Goal: Communication & Community: Answer question/provide support

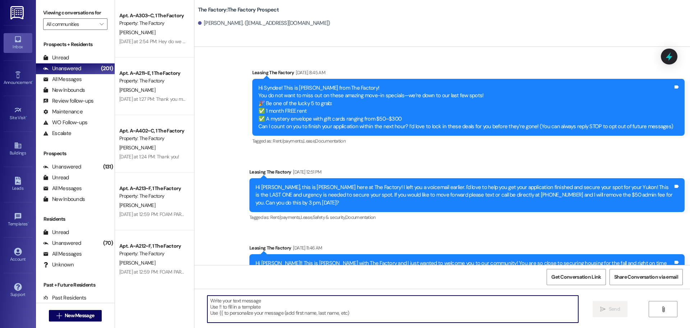
scroll to position [1413, 0]
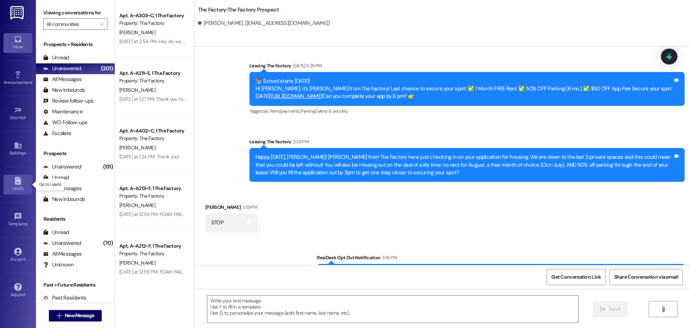
click at [14, 180] on icon at bounding box center [18, 181] width 8 height 8
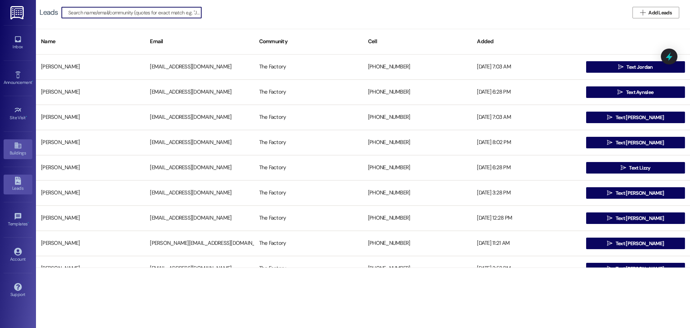
click at [28, 147] on link "Buildings" at bounding box center [18, 148] width 29 height 19
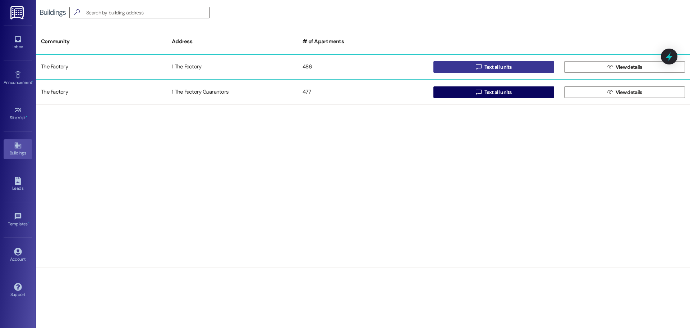
click at [513, 65] on span "Text all units" at bounding box center [498, 67] width 30 height 8
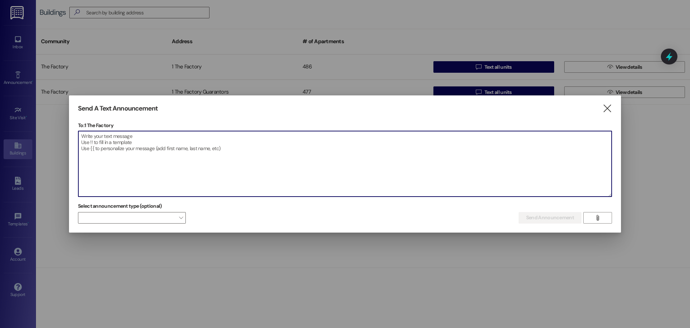
click at [289, 163] on textarea at bounding box center [345, 163] width 534 height 65
paste textarea "Who’s ready for the FOAM PARTY?! Post a story tagging @TheFactory with “See you…"
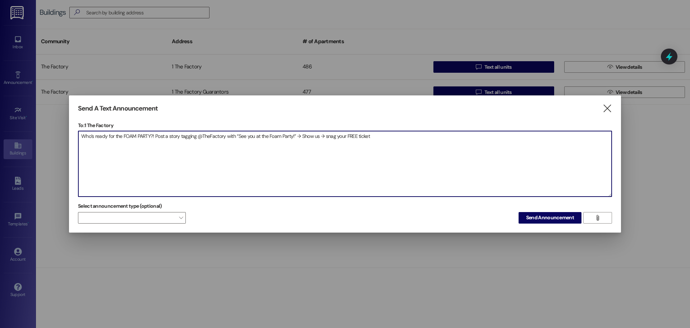
click at [168, 135] on textarea "Who’s ready for the FOAM PARTY?! Post a story tagging @TheFactory with “See you…" at bounding box center [345, 163] width 534 height 65
click at [157, 137] on textarea "Who’s ready for the FOAM PARTY?! Post a IG, Facebook or Snapchat story tagging …" at bounding box center [345, 163] width 534 height 65
drag, startPoint x: 154, startPoint y: 137, endPoint x: 223, endPoint y: 142, distance: 68.4
click at [223, 142] on textarea "Who’s ready for the FOAM PARTY?! Post a IG, Facebook or Snapchat story tagging …" at bounding box center [345, 163] width 534 height 65
click at [453, 138] on textarea "Who’s ready for the FOAM PARTY?! Repost our foam party post on your IG story ta…" at bounding box center [345, 163] width 534 height 65
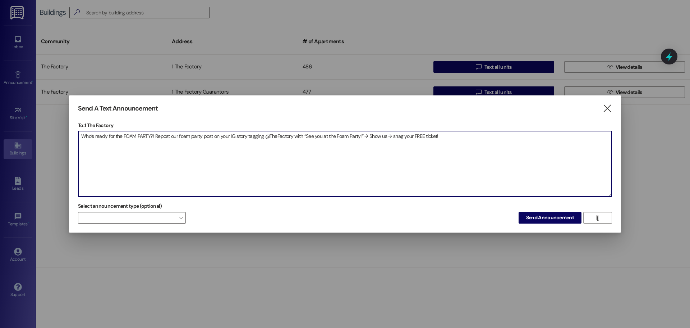
click at [387, 136] on textarea "Who’s ready for the FOAM PARTY?! Repost our foam party post on your IG story ta…" at bounding box center [345, 163] width 534 height 65
click at [469, 136] on textarea "Who’s ready for the FOAM PARTY?! Repost our foam party post on your IG story ta…" at bounding box center [345, 163] width 534 height 65
type textarea "Who’s ready for the FOAM PARTY?! Repost our foam party post on your IG story ta…"
click at [549, 218] on span "Send Announcement" at bounding box center [550, 218] width 48 height 8
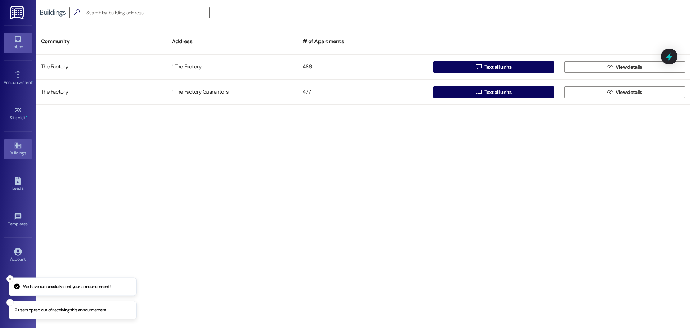
click at [27, 41] on link "Inbox" at bounding box center [18, 42] width 29 height 19
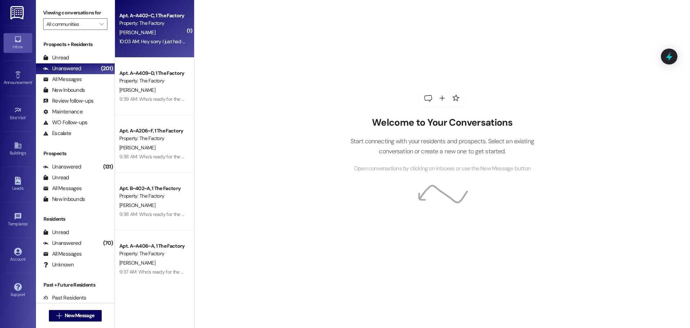
click at [131, 36] on div "[PERSON_NAME]" at bounding box center [153, 32] width 68 height 9
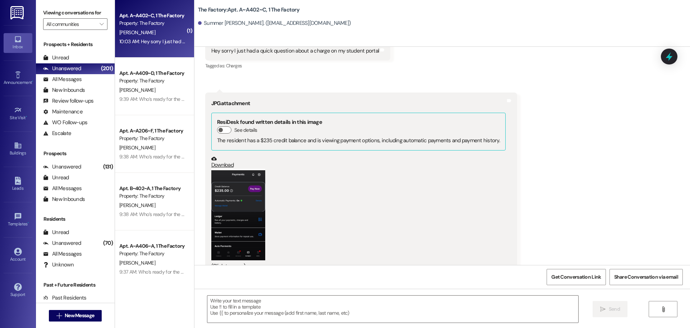
scroll to position [9145, 0]
click at [242, 186] on button "Zoom image" at bounding box center [238, 213] width 54 height 91
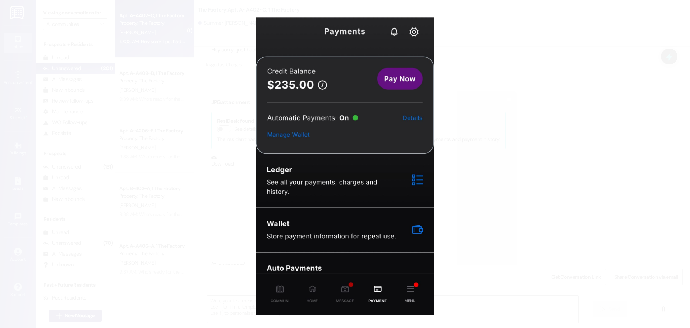
click at [517, 174] on button "Unzoom image" at bounding box center [345, 164] width 690 height 328
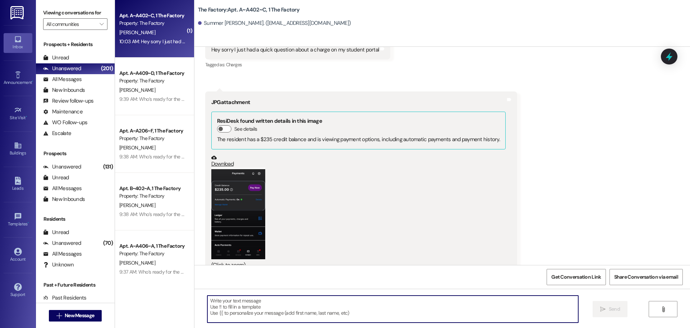
click at [282, 307] on textarea at bounding box center [392, 308] width 371 height 27
click at [249, 184] on button "Zoom image" at bounding box center [238, 213] width 54 height 91
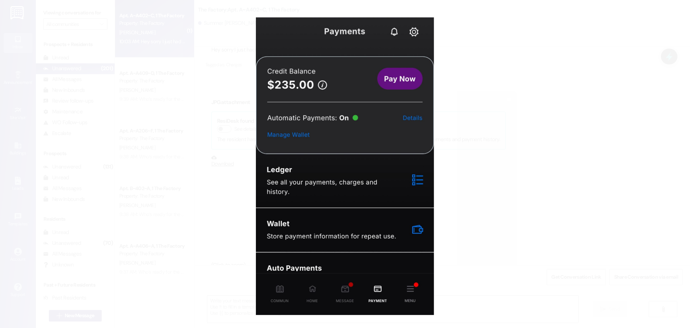
click at [471, 148] on button "Unzoom image" at bounding box center [345, 164] width 690 height 328
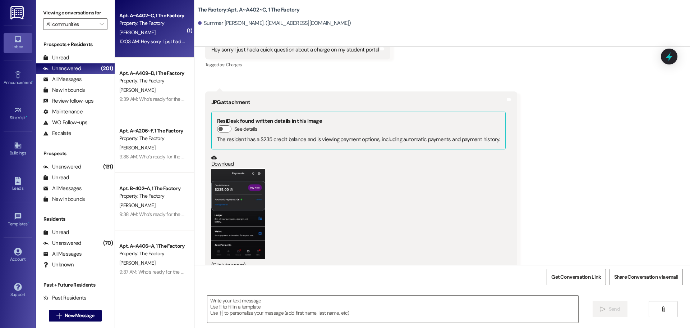
click at [230, 172] on button "Zoom image" at bounding box center [238, 213] width 54 height 91
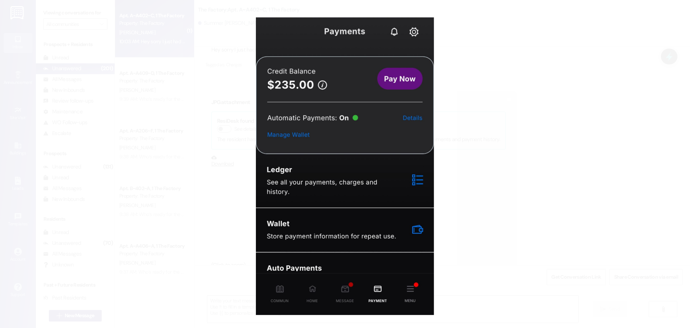
click at [223, 58] on button "Unzoom image" at bounding box center [345, 164] width 690 height 328
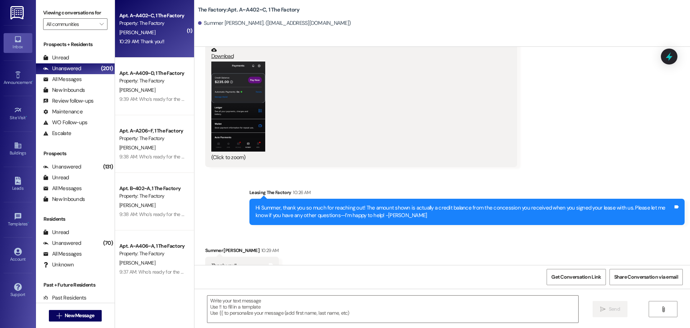
scroll to position [9253, 0]
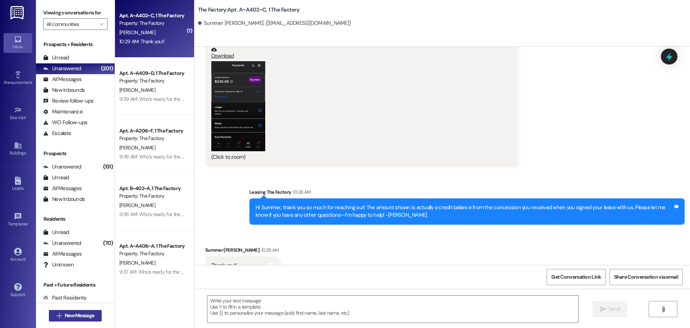
click at [71, 316] on span "New Message" at bounding box center [79, 315] width 29 height 8
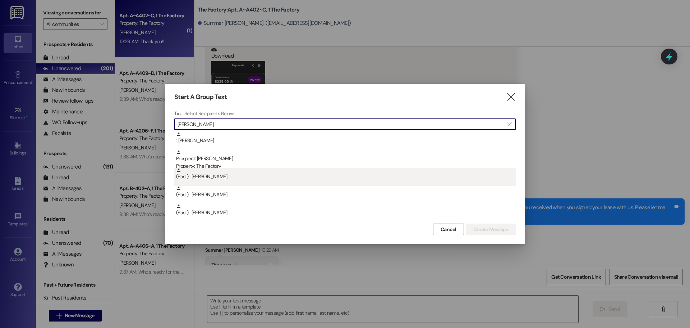
type input "[PERSON_NAME]"
click at [218, 169] on div "(Past) : [PERSON_NAME]" at bounding box center [346, 174] width 340 height 13
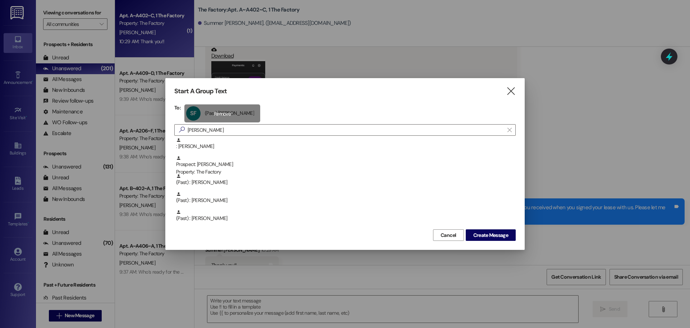
click at [218, 115] on div "SF (Past) [PERSON_NAME] (Past) [PERSON_NAME] click to remove" at bounding box center [222, 113] width 76 height 18
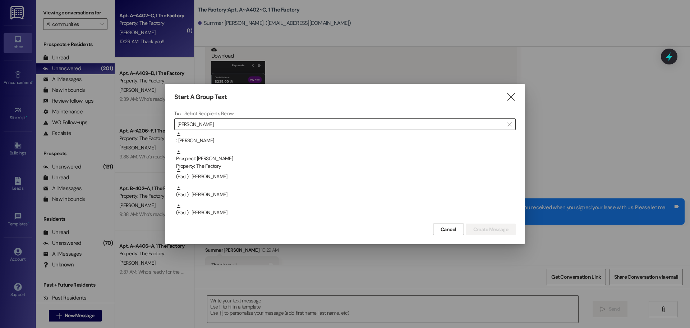
click at [205, 160] on div "Prospect: [PERSON_NAME] Property: The Factory" at bounding box center [346, 160] width 340 height 20
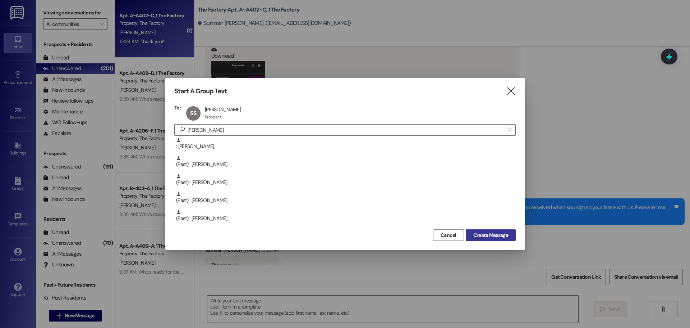
click at [482, 234] on span "Create Message" at bounding box center [491, 235] width 35 height 8
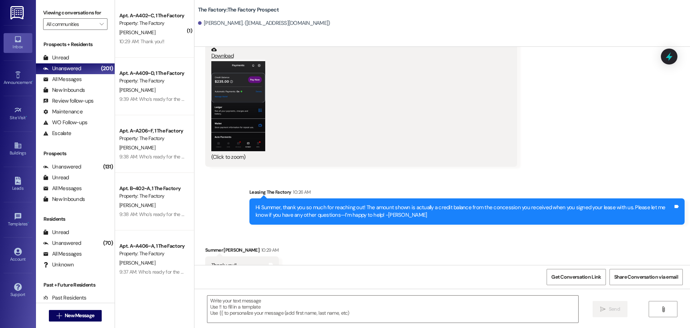
scroll to position [0, 0]
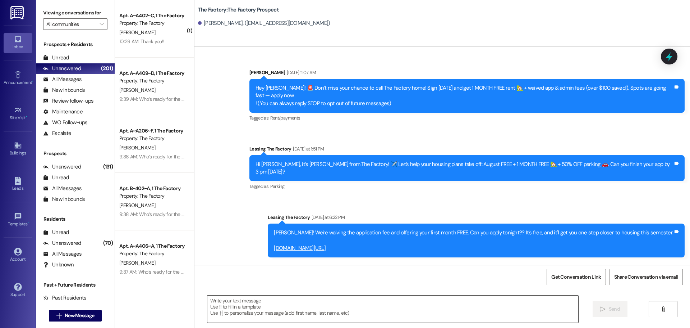
click at [269, 315] on textarea at bounding box center [392, 308] width 371 height 27
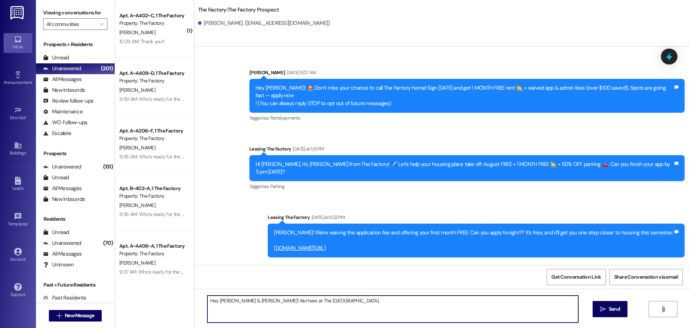
click at [377, 304] on textarea "Hey [PERSON_NAME] & [PERSON_NAME]! Abi here at The [GEOGRAPHIC_DATA]." at bounding box center [392, 308] width 371 height 27
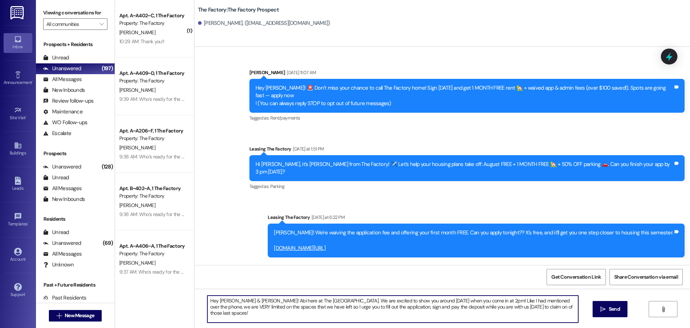
click at [511, 306] on textarea "Hey [PERSON_NAME] & [PERSON_NAME]! Abi here at The [GEOGRAPHIC_DATA]. We are ex…" at bounding box center [392, 308] width 371 height 27
click at [568, 307] on textarea "Hey [PERSON_NAME] & [PERSON_NAME]! Abi here at The [GEOGRAPHIC_DATA]. We are ex…" at bounding box center [392, 308] width 371 height 27
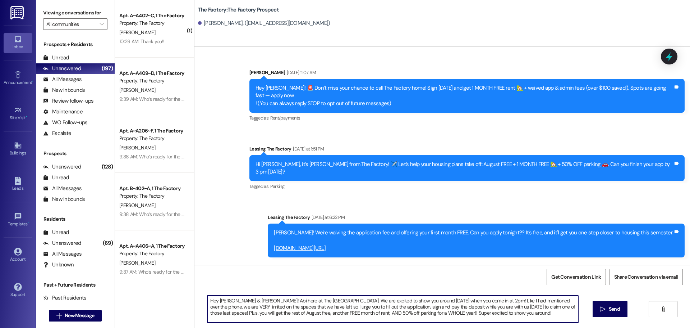
drag, startPoint x: 511, startPoint y: 316, endPoint x: 143, endPoint y: 298, distance: 368.2
click at [143, 298] on div "( 1 ) Apt. A~A402~C, 1 The Factory Property: The Factory [PERSON_NAME] 10:29 AM…" at bounding box center [402, 164] width 575 height 328
type textarea "Hey [PERSON_NAME] & [PERSON_NAME]! Abi here at The [GEOGRAPHIC_DATA]. We are ex…"
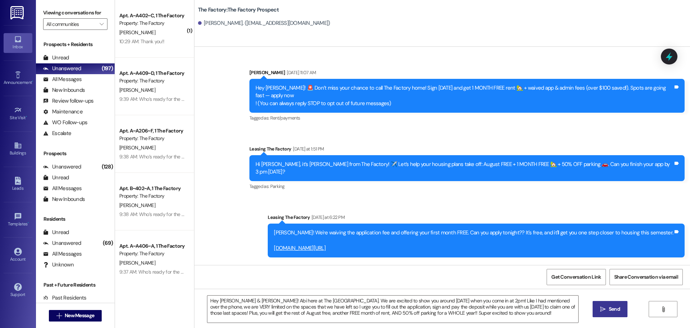
click at [599, 307] on span " Send" at bounding box center [610, 309] width 23 height 8
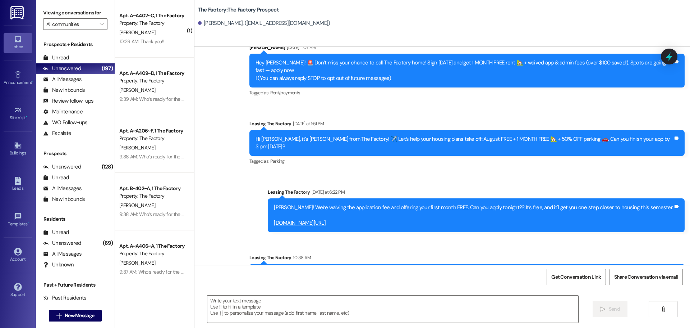
scroll to position [48, 0]
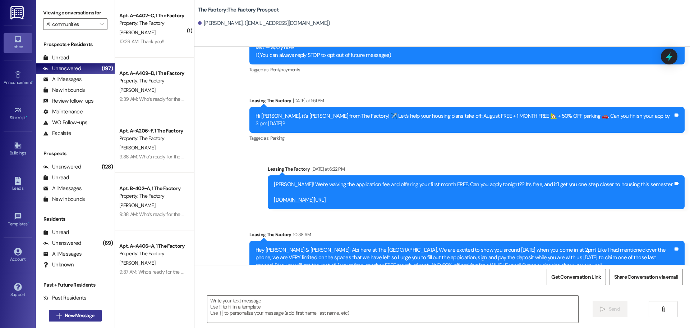
click at [71, 316] on span "New Message" at bounding box center [79, 315] width 29 height 8
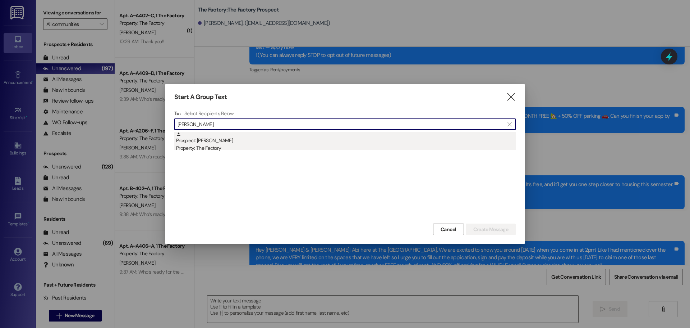
type input "[PERSON_NAME]"
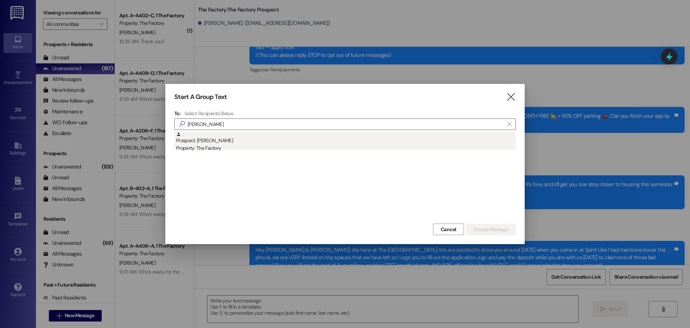
click at [205, 138] on div "Prospect: [PERSON_NAME] Property: The Factory" at bounding box center [346, 142] width 340 height 20
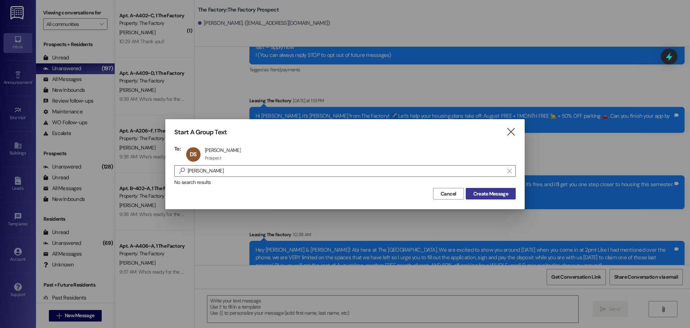
click at [493, 190] on span "Create Message" at bounding box center [491, 194] width 35 height 8
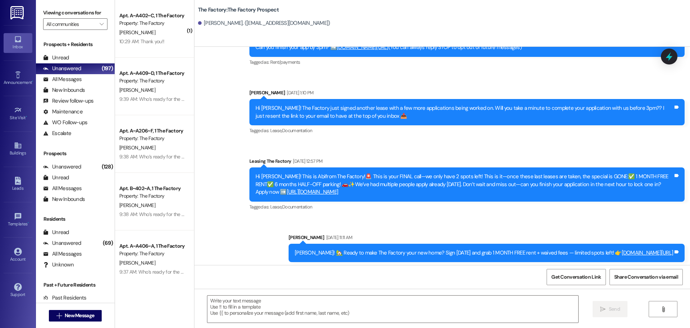
scroll to position [264, 0]
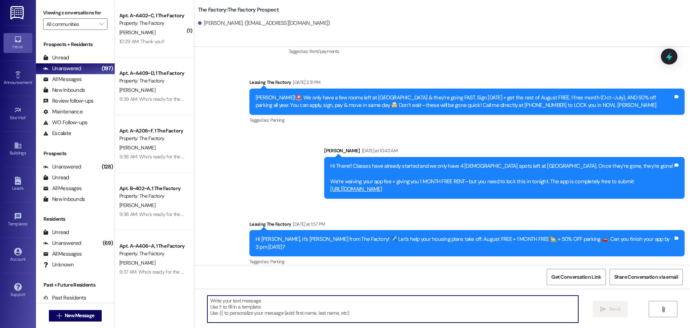
click at [317, 305] on textarea at bounding box center [392, 308] width 371 height 27
paste textarea "Hey [PERSON_NAME] & [PERSON_NAME]! Abi here at The [GEOGRAPHIC_DATA]. We are ex…"
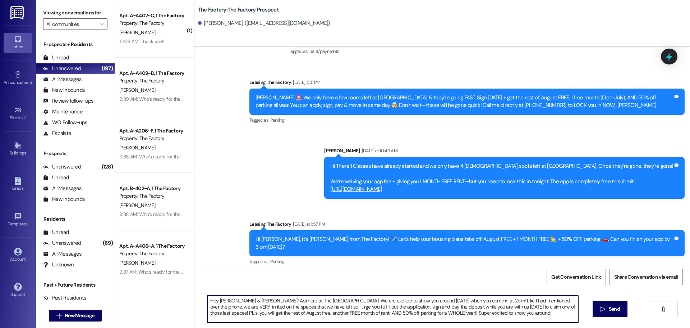
drag, startPoint x: 217, startPoint y: 299, endPoint x: 237, endPoint y: 301, distance: 20.5
click at [237, 301] on textarea "Hey [PERSON_NAME] & [PERSON_NAME]! Abi here at The [GEOGRAPHIC_DATA]. We are ex…" at bounding box center [392, 308] width 371 height 27
drag, startPoint x: 315, startPoint y: 299, endPoint x: 539, endPoint y: 303, distance: 223.7
click at [539, 303] on textarea "Hey [PERSON_NAME]! Abi here at The [GEOGRAPHIC_DATA]. We are excited to show yo…" at bounding box center [392, 308] width 371 height 27
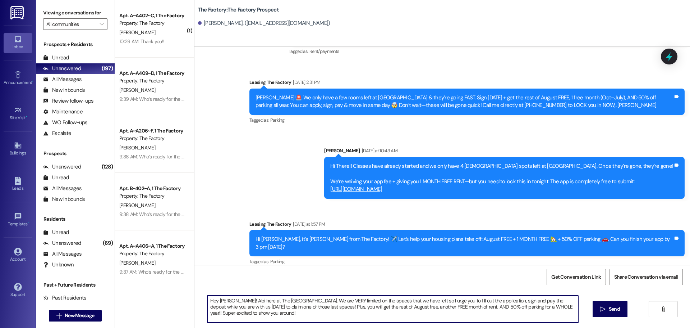
drag, startPoint x: 317, startPoint y: 307, endPoint x: 556, endPoint y: 300, distance: 238.8
click at [556, 300] on textarea "Hey [PERSON_NAME]! Abi here at The [GEOGRAPHIC_DATA]. We are VERY limited on th…" at bounding box center [392, 308] width 371 height 27
drag, startPoint x: 262, startPoint y: 311, endPoint x: 228, endPoint y: 313, distance: 34.6
click at [228, 313] on textarea "Hey [PERSON_NAME]! Abi here at The [GEOGRAPHIC_DATA]. We are VERY limited on th…" at bounding box center [392, 308] width 371 height 27
drag, startPoint x: 313, startPoint y: 317, endPoint x: 322, endPoint y: 323, distance: 10.8
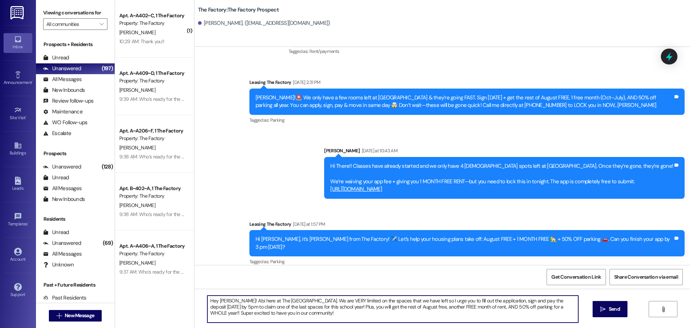
click at [322, 323] on div "Hey [PERSON_NAME]! Abi here at The [GEOGRAPHIC_DATA]. We are VERY limited on th…" at bounding box center [443, 315] width 496 height 54
click at [549, 307] on textarea "Hey [PERSON_NAME]! Abi here at The [GEOGRAPHIC_DATA]. We are VERY limited on th…" at bounding box center [392, 308] width 371 height 27
click at [552, 307] on textarea "Hey [PERSON_NAME]! Abi here at The [GEOGRAPHIC_DATA]. We are VERY limited on th…" at bounding box center [392, 308] width 371 height 27
type textarea "Hey [PERSON_NAME]! Abi here at The [GEOGRAPHIC_DATA]. We are VERY limited on th…"
drag, startPoint x: 403, startPoint y: 316, endPoint x: 152, endPoint y: 283, distance: 253.9
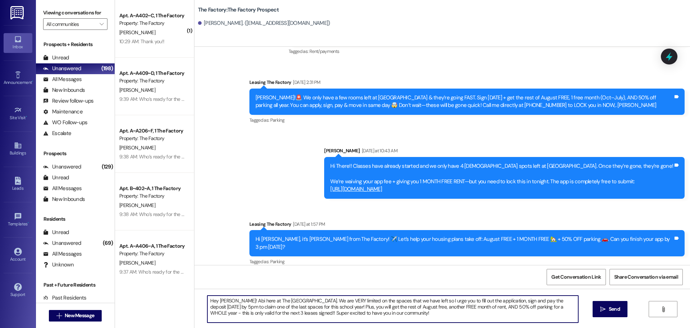
click at [152, 283] on div "( 1 ) Apt. A~A402~C, 1 The Factory Property: The Factory [PERSON_NAME] 10:29 AM…" at bounding box center [402, 164] width 575 height 328
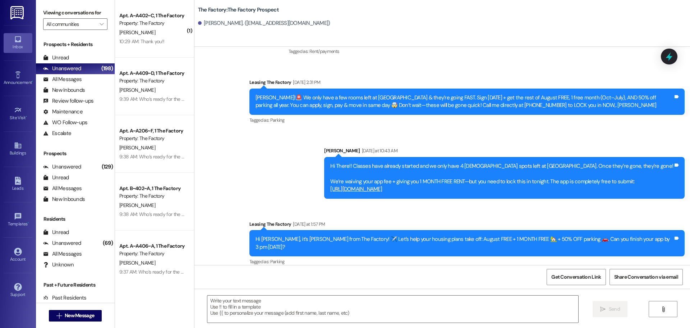
scroll to position [330, 0]
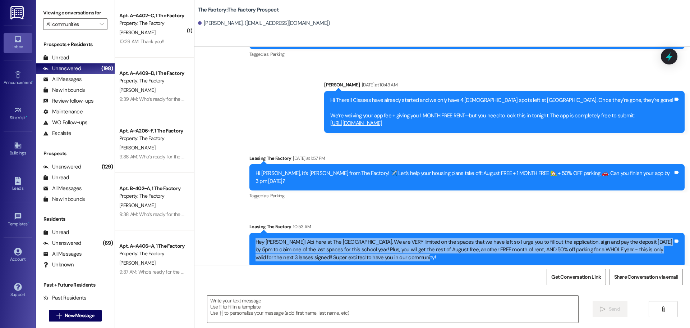
drag, startPoint x: 395, startPoint y: 249, endPoint x: 201, endPoint y: 232, distance: 194.9
copy div "Hey [PERSON_NAME]! Abi here at The [GEOGRAPHIC_DATA]. We are VERY limited on th…"
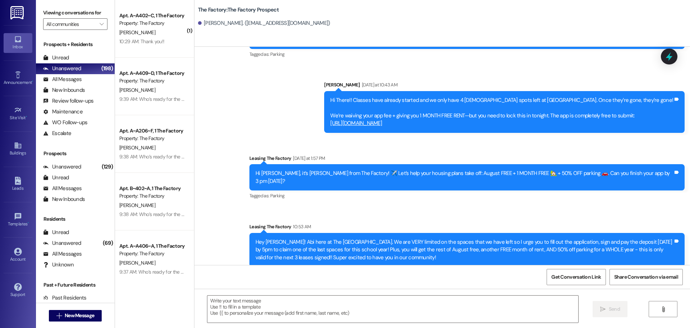
click at [63, 322] on div " New Message" at bounding box center [75, 315] width 53 height 18
click at [63, 319] on button " New Message" at bounding box center [75, 316] width 53 height 12
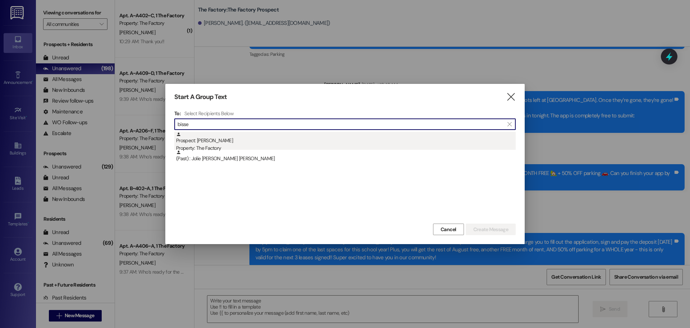
type input "bisse"
click at [285, 137] on div "Prospect: [PERSON_NAME] Property: The Factory" at bounding box center [346, 142] width 340 height 20
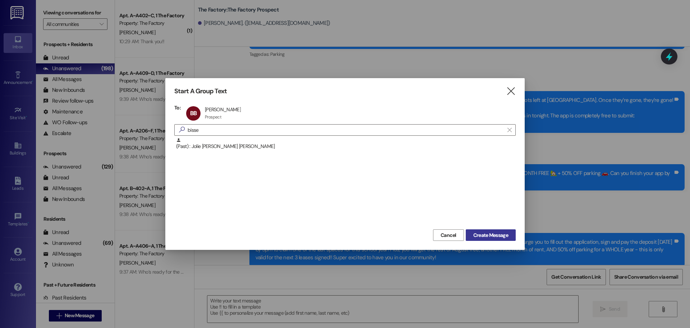
click at [490, 238] on span "Create Message" at bounding box center [491, 235] width 35 height 8
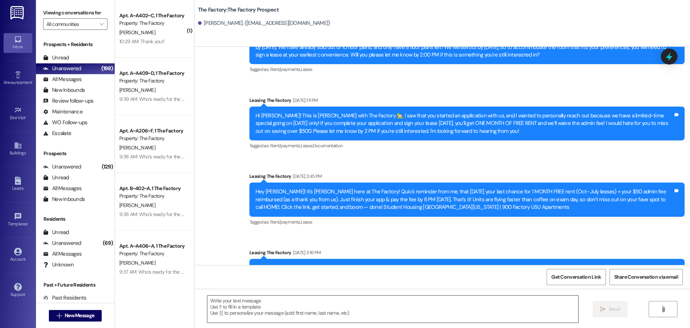
click at [311, 318] on textarea at bounding box center [392, 308] width 371 height 27
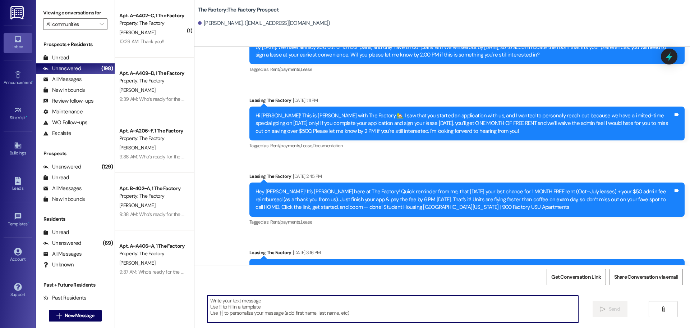
paste textarea "Hey [PERSON_NAME]! Abi here at The [GEOGRAPHIC_DATA]. We are VERY limited on th…"
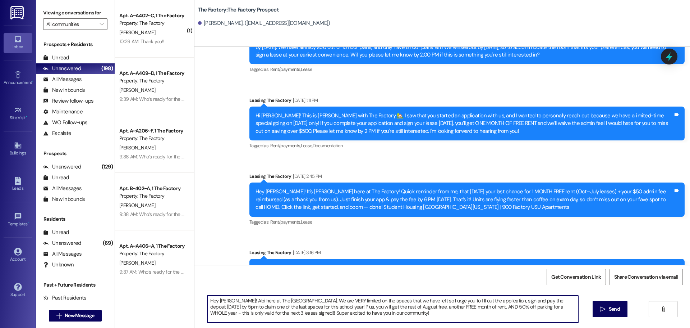
click at [218, 298] on textarea "Hey [PERSON_NAME]! Abi here at The [GEOGRAPHIC_DATA]. We are VERY limited on th…" at bounding box center [392, 308] width 371 height 27
type textarea "Hey [PERSON_NAME]! Abi here at The [GEOGRAPHIC_DATA]. We are VERY limited on th…"
click at [207, 303] on textarea "Hey [PERSON_NAME]! Abi here at The [GEOGRAPHIC_DATA]. We are VERY limited on th…" at bounding box center [392, 308] width 371 height 27
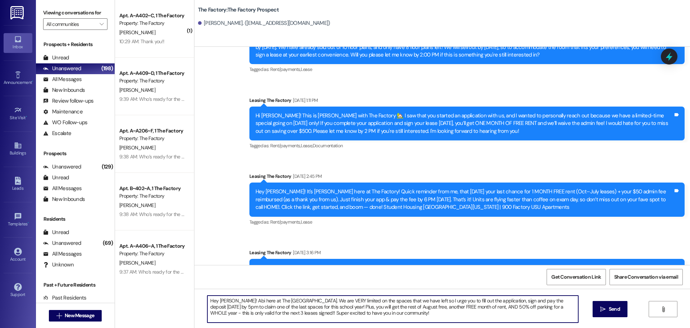
click at [207, 303] on textarea "Hey [PERSON_NAME]! Abi here at The [GEOGRAPHIC_DATA]. We are VERY limited on th…" at bounding box center [392, 308] width 371 height 27
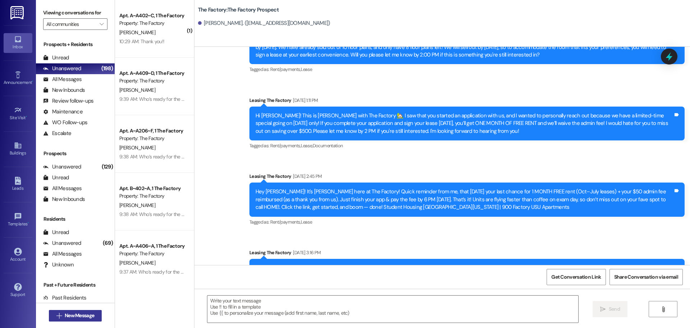
click at [89, 314] on span "New Message" at bounding box center [79, 315] width 29 height 8
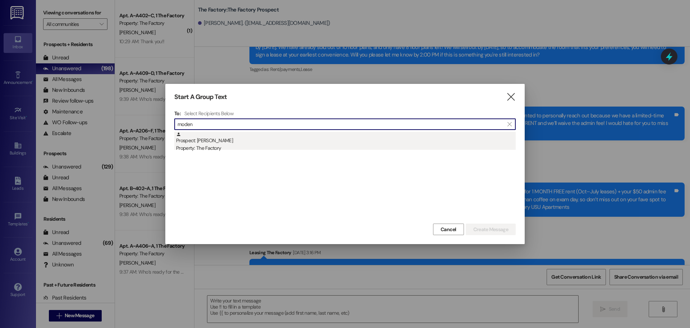
type input "moden"
drag, startPoint x: 334, startPoint y: 151, endPoint x: 394, endPoint y: 171, distance: 63.0
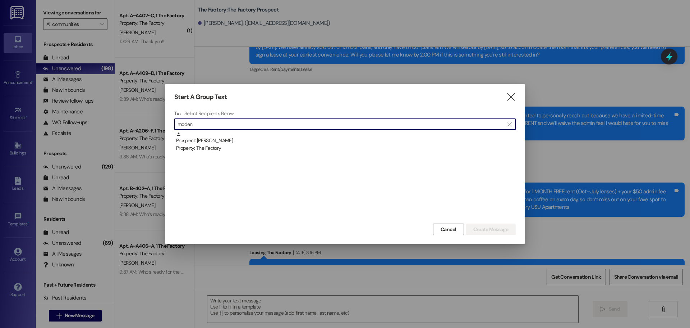
click at [334, 151] on div "Property: The Factory" at bounding box center [346, 148] width 340 height 8
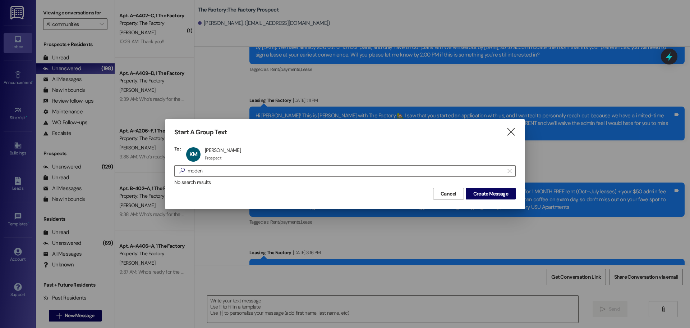
click at [503, 200] on div "Start A Group Text  To: KM [PERSON_NAME] [PERSON_NAME] Prospect Prospect click…" at bounding box center [345, 164] width 360 height 90
click at [485, 190] on span "Create Message" at bounding box center [491, 194] width 35 height 8
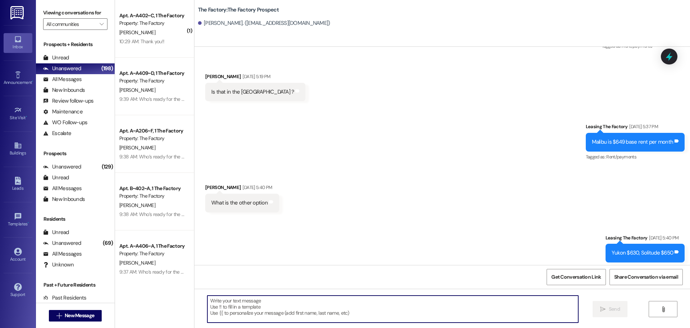
click at [295, 316] on textarea at bounding box center [392, 308] width 371 height 27
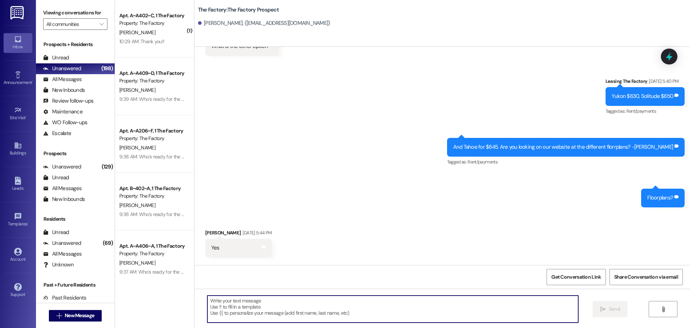
paste textarea "Hey [PERSON_NAME]! Abi here at The [GEOGRAPHIC_DATA]. We are VERY limited on th…"
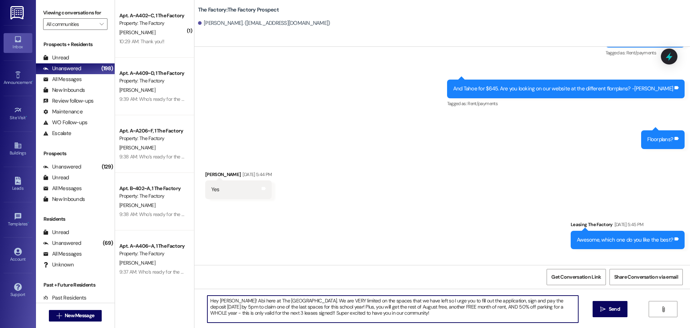
scroll to position [730, 0]
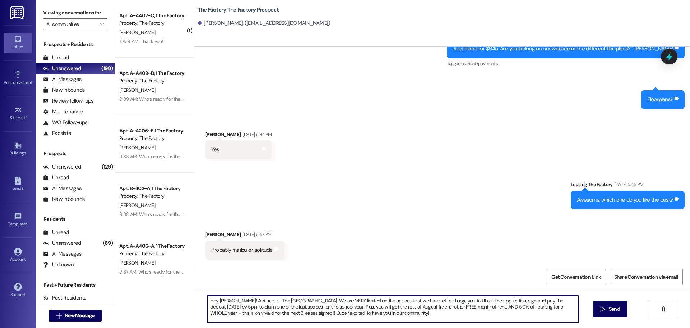
click at [219, 301] on textarea "Hey [PERSON_NAME]! Abi here at The [GEOGRAPHIC_DATA]. We are VERY limited on th…" at bounding box center [392, 308] width 371 height 27
type textarea "Hey [PERSON_NAME]! Abi here at The [GEOGRAPHIC_DATA]. We are VERY limited on th…"
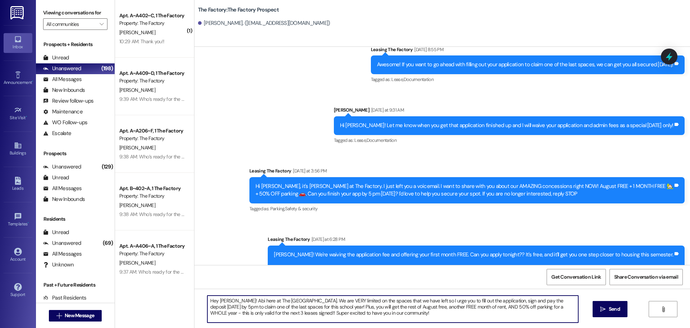
scroll to position [996, 0]
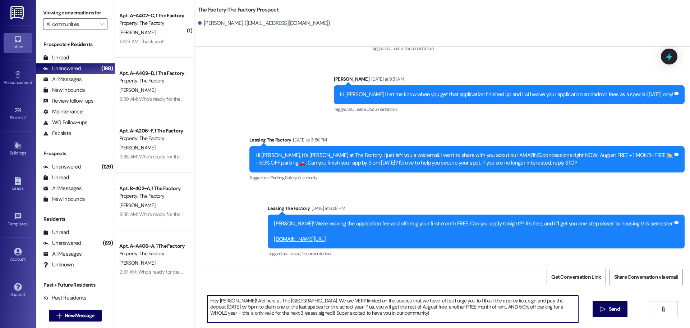
click at [309, 315] on textarea "Hey [PERSON_NAME]! Abi here at The [GEOGRAPHIC_DATA]. We are VERY limited on th…" at bounding box center [392, 308] width 371 height 27
click at [308, 315] on textarea "Hey [PERSON_NAME]! Abi here at The [GEOGRAPHIC_DATA]. We are VERY limited on th…" at bounding box center [392, 308] width 371 height 27
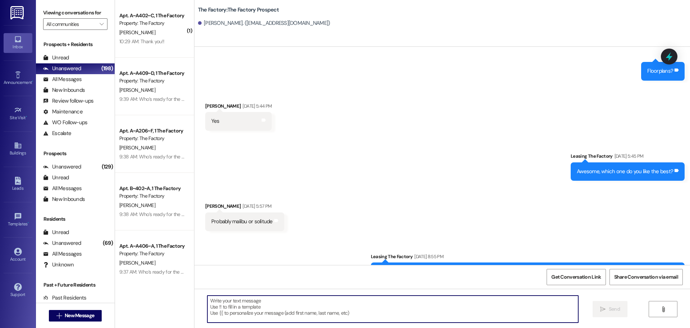
scroll to position [730, 0]
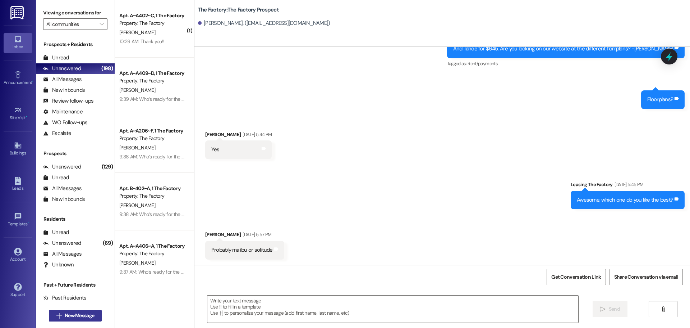
click at [88, 314] on span "New Message" at bounding box center [79, 315] width 29 height 8
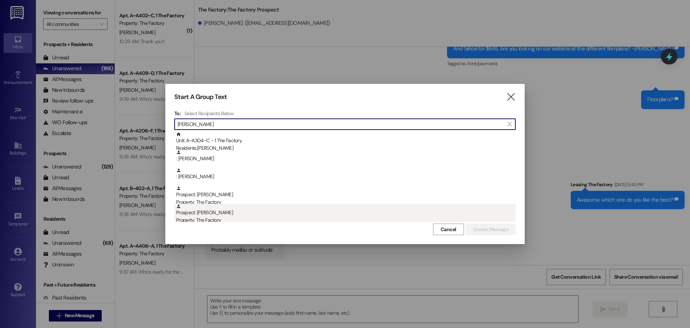
type input "[PERSON_NAME]"
click at [233, 215] on div "Prospect: [PERSON_NAME] Property: The Factory" at bounding box center [346, 213] width 340 height 20
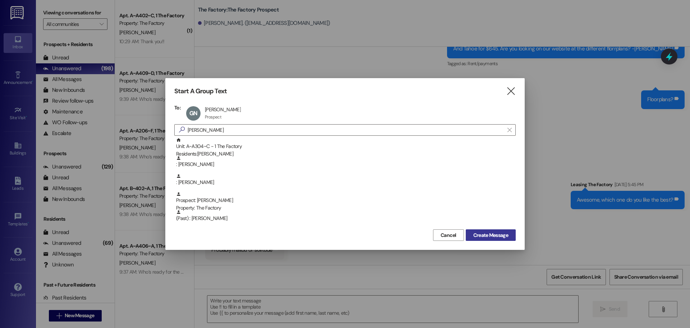
click at [474, 233] on span "Create Message" at bounding box center [491, 235] width 35 height 8
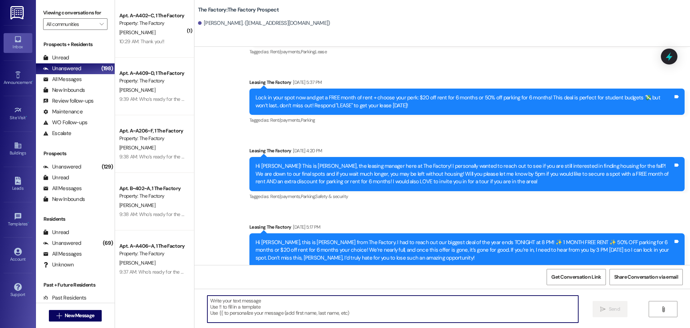
click at [261, 310] on textarea at bounding box center [392, 308] width 371 height 27
paste textarea "Hey [PERSON_NAME]! Abi here at The [GEOGRAPHIC_DATA]. We are VERY limited on th…"
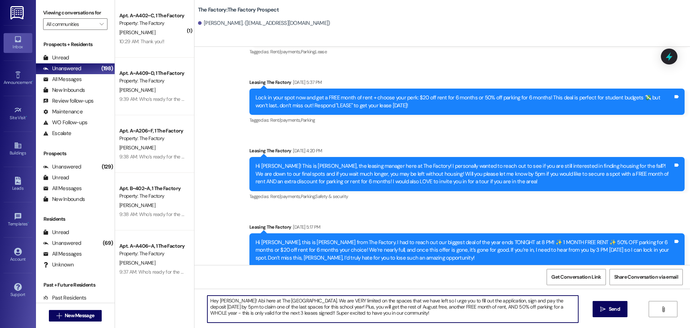
click at [219, 298] on textarea "Hey [PERSON_NAME]! Abi here at The [GEOGRAPHIC_DATA]. We are VERY limited on th…" at bounding box center [392, 308] width 371 height 27
type textarea "Hey [PERSON_NAME]! Abi here at The [GEOGRAPHIC_DATA]. We are VERY limited on th…"
click at [219, 298] on textarea "Hey [PERSON_NAME]! Abi here at The [GEOGRAPHIC_DATA]. We are VERY limited on th…" at bounding box center [392, 308] width 371 height 27
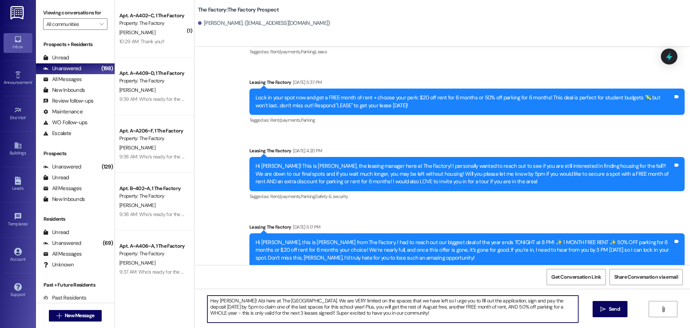
click at [219, 298] on textarea "Hey [PERSON_NAME]! Abi here at The [GEOGRAPHIC_DATA]. We are VERY limited on th…" at bounding box center [392, 308] width 371 height 27
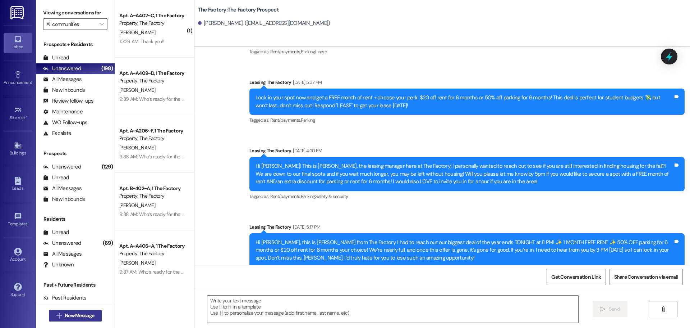
click at [82, 315] on span "New Message" at bounding box center [79, 315] width 29 height 8
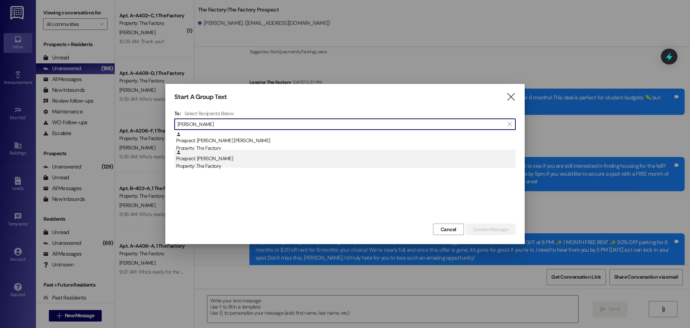
type input "[PERSON_NAME]"
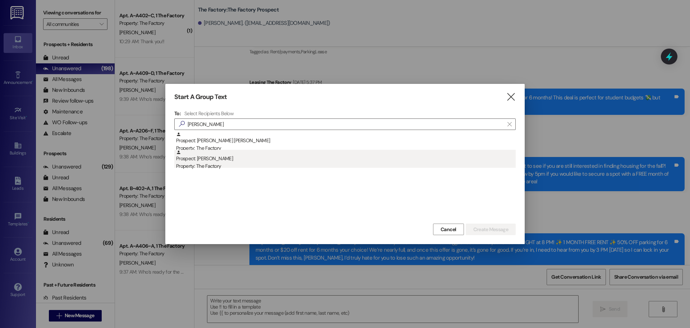
click at [232, 168] on div "Property: The Factory" at bounding box center [346, 166] width 340 height 8
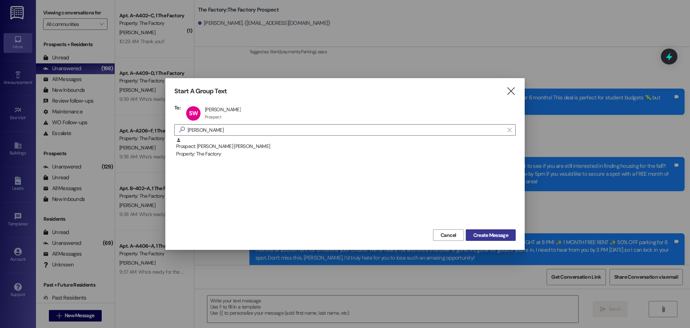
click at [501, 235] on span "Create Message" at bounding box center [491, 235] width 35 height 8
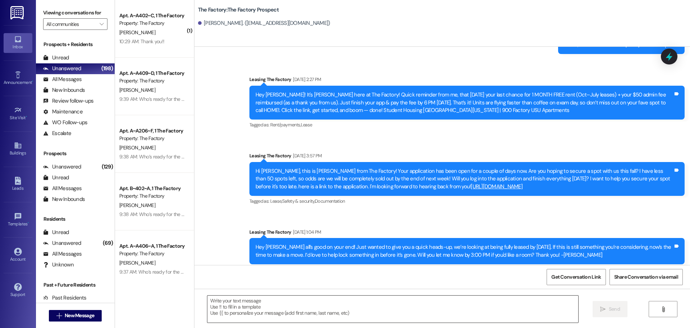
scroll to position [0, 0]
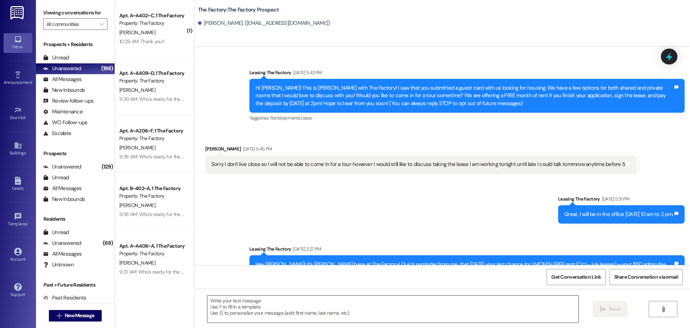
click at [294, 317] on textarea at bounding box center [392, 308] width 371 height 27
paste textarea "Hey [PERSON_NAME]! Abi here at The [GEOGRAPHIC_DATA]. We are VERY limited on th…"
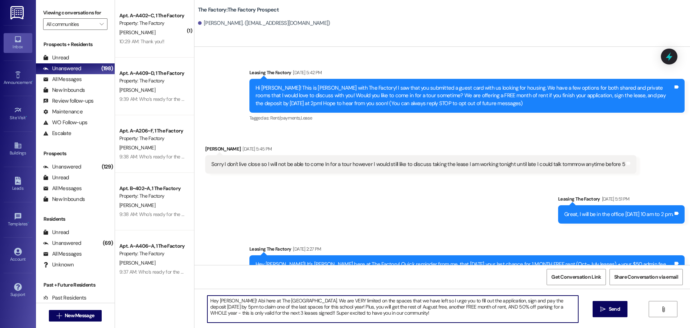
click at [223, 297] on textarea "Hey [PERSON_NAME]! Abi here at The [GEOGRAPHIC_DATA]. We are VERY limited on th…" at bounding box center [392, 308] width 371 height 27
type textarea "Hey [PERSON_NAME]! Abi here at The [GEOGRAPHIC_DATA]. We are VERY limited on th…"
click at [303, 300] on textarea "Hey [PERSON_NAME]! Abi here at The [GEOGRAPHIC_DATA]. We are VERY limited on th…" at bounding box center [392, 308] width 371 height 27
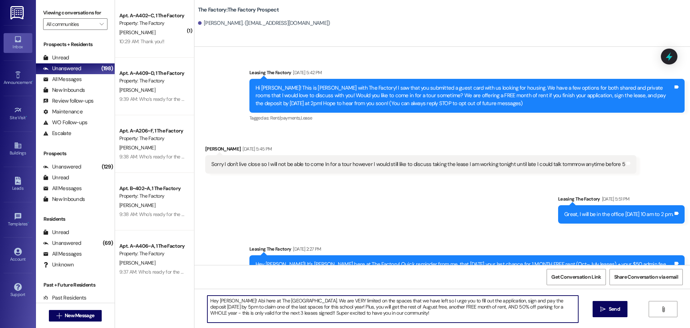
click at [303, 300] on textarea "Hey [PERSON_NAME]! Abi here at The [GEOGRAPHIC_DATA]. We are VERY limited on th…" at bounding box center [392, 308] width 371 height 27
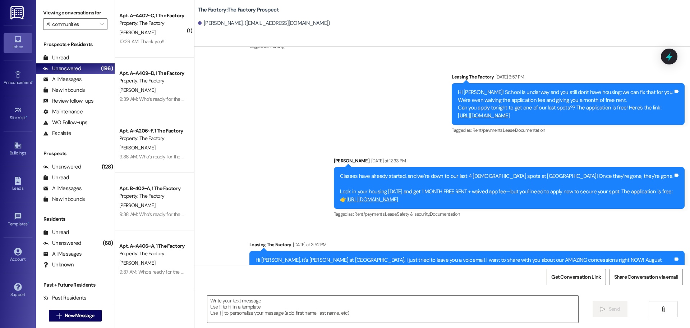
scroll to position [3115, 0]
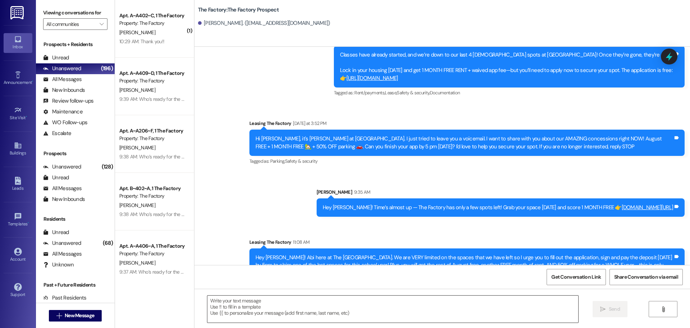
click at [234, 303] on textarea at bounding box center [392, 308] width 371 height 27
click at [56, 317] on icon "" at bounding box center [58, 315] width 5 height 6
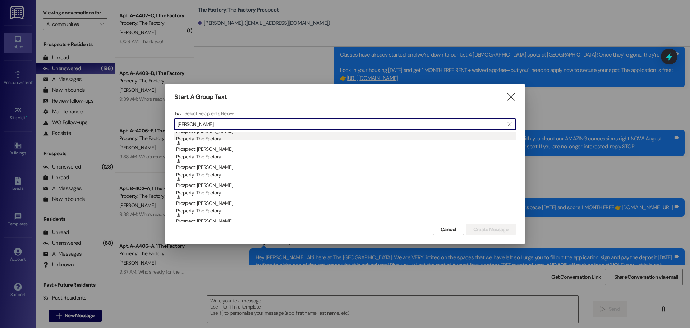
scroll to position [72, 0]
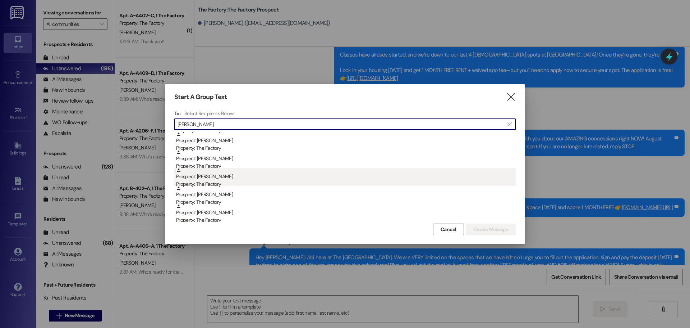
type input "[PERSON_NAME]"
click at [241, 182] on div "Property: The Factory" at bounding box center [346, 184] width 340 height 8
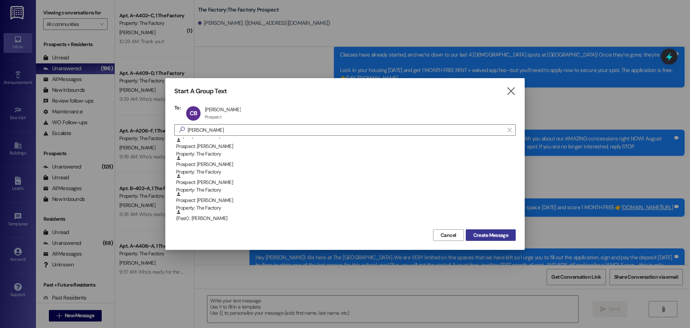
click at [507, 235] on span "Create Message" at bounding box center [491, 235] width 35 height 8
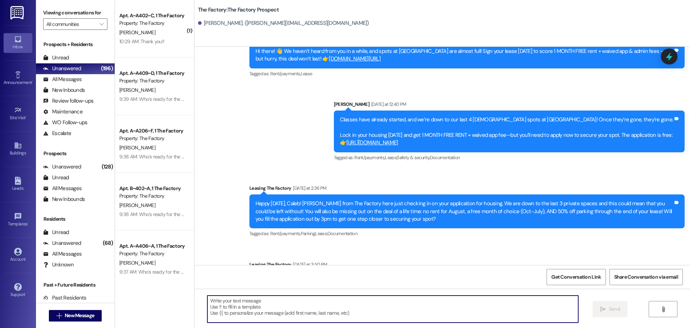
click at [329, 308] on textarea at bounding box center [392, 308] width 371 height 27
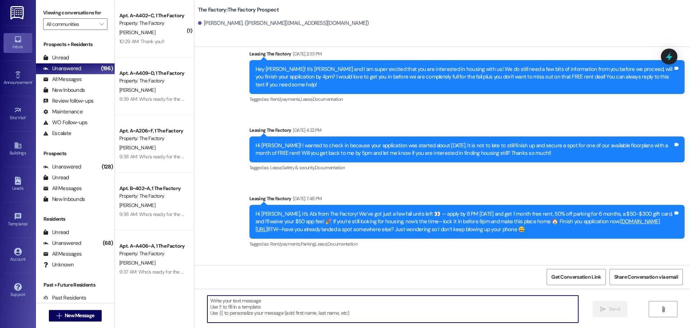
paste textarea "Hey [PERSON_NAME]! Abi here at The [GEOGRAPHIC_DATA]. We are VERY limited on th…"
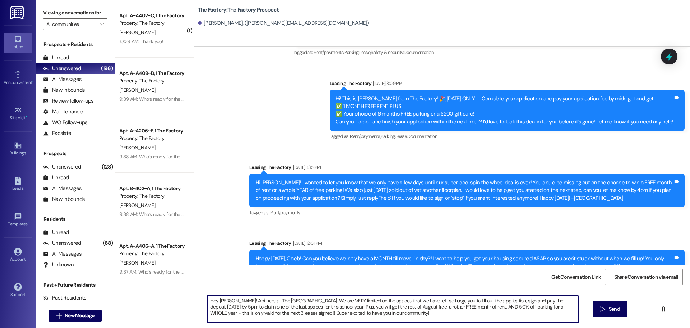
scroll to position [0, 0]
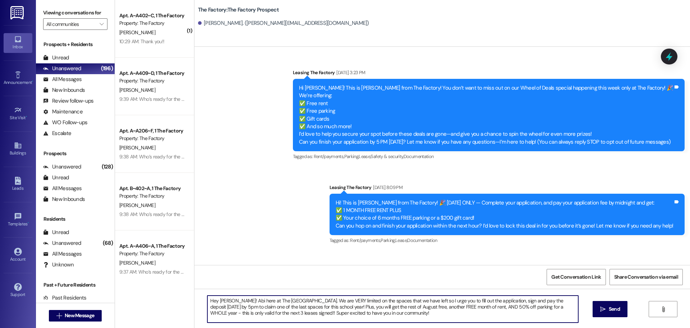
click at [221, 299] on textarea "Hey [PERSON_NAME]! Abi here at The [GEOGRAPHIC_DATA]. We are VERY limited on th…" at bounding box center [392, 308] width 371 height 27
type textarea "Hey [PERSON_NAME]! Abi here at The [GEOGRAPHIC_DATA]. We are VERY limited on th…"
click at [221, 299] on textarea "Hey [PERSON_NAME]! Abi here at The [GEOGRAPHIC_DATA]. We are VERY limited on th…" at bounding box center [392, 308] width 371 height 27
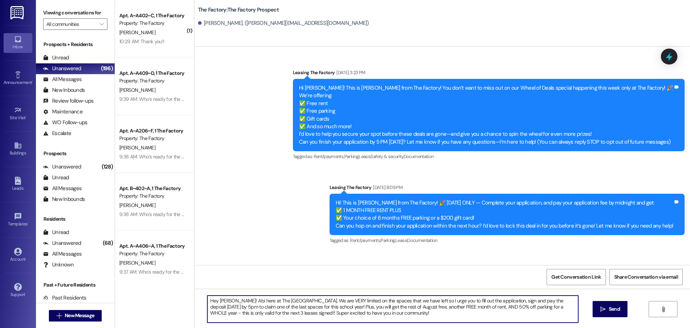
click at [221, 299] on textarea "Hey [PERSON_NAME]! Abi here at The [GEOGRAPHIC_DATA]. We are VERY limited on th…" at bounding box center [392, 308] width 371 height 27
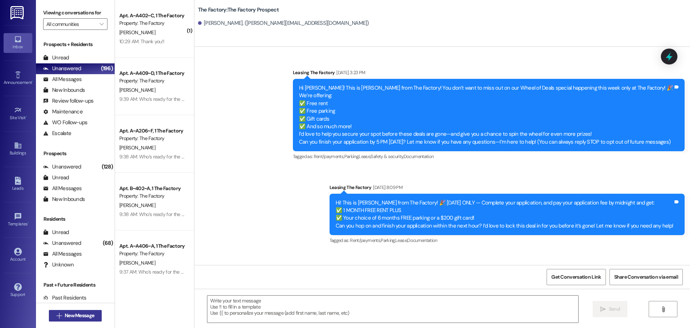
click at [55, 319] on span " New Message" at bounding box center [75, 315] width 41 height 8
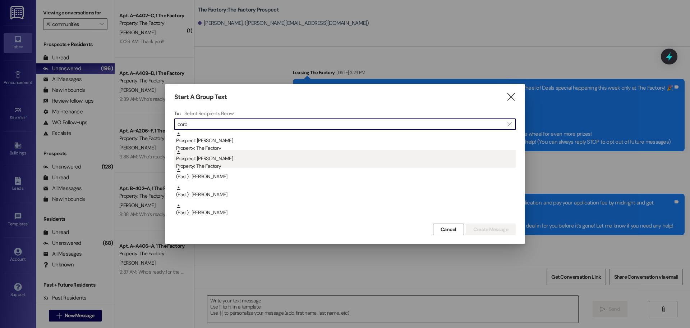
type input "corb"
click at [253, 160] on div "Prospect: [PERSON_NAME] Property: The Factory" at bounding box center [346, 160] width 340 height 20
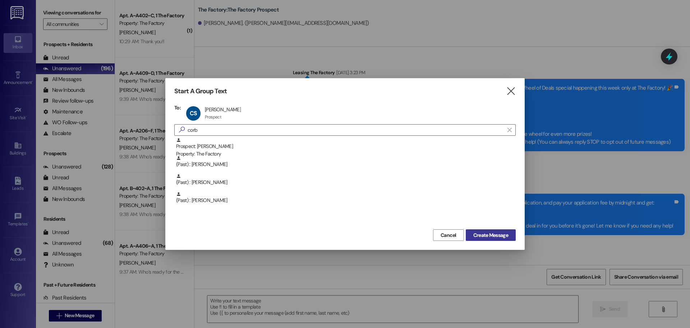
click at [488, 231] on span "Create Message" at bounding box center [491, 235] width 35 height 8
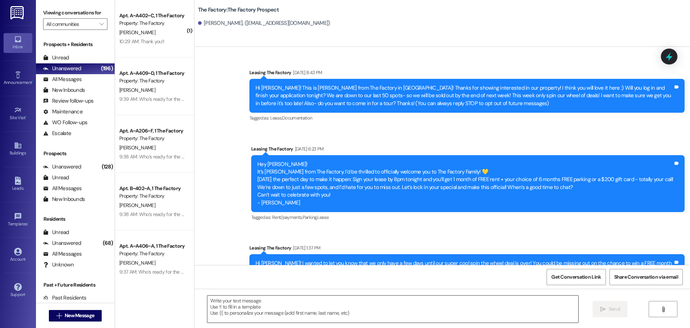
click at [329, 313] on textarea at bounding box center [392, 308] width 371 height 27
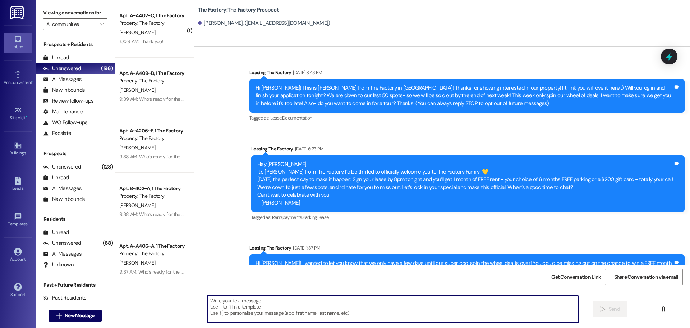
paste textarea "Hey [PERSON_NAME]! Abi here at The [GEOGRAPHIC_DATA]. We are VERY limited on th…"
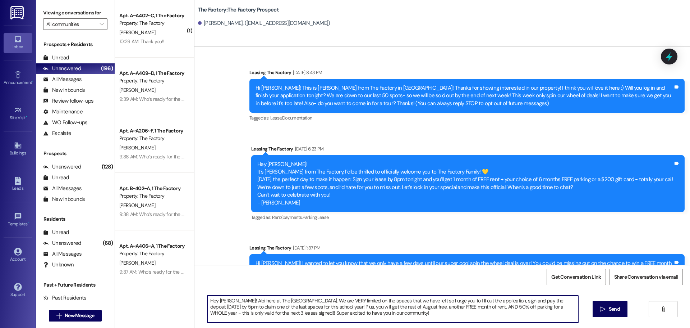
click at [216, 301] on textarea "Hey [PERSON_NAME]! Abi here at The [GEOGRAPHIC_DATA]. We are VERY limited on th…" at bounding box center [392, 308] width 371 height 27
type textarea "Hey [PERSON_NAME]! Abi here at The [GEOGRAPHIC_DATA]. We are VERY limited on th…"
click at [216, 301] on textarea "Hey [PERSON_NAME]! Abi here at The [GEOGRAPHIC_DATA]. We are VERY limited on th…" at bounding box center [392, 308] width 371 height 27
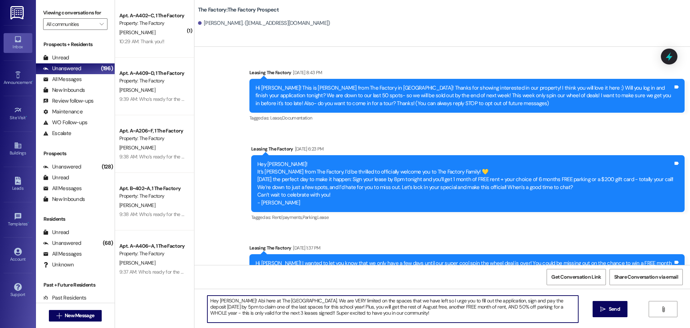
click at [216, 301] on textarea "Hey [PERSON_NAME]! Abi here at The [GEOGRAPHIC_DATA]. We are VERY limited on th…" at bounding box center [392, 308] width 371 height 27
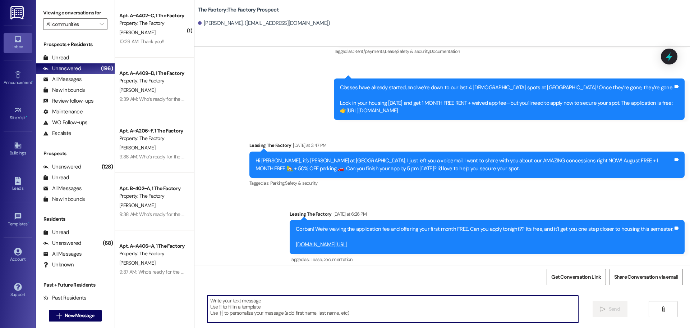
scroll to position [2409, 0]
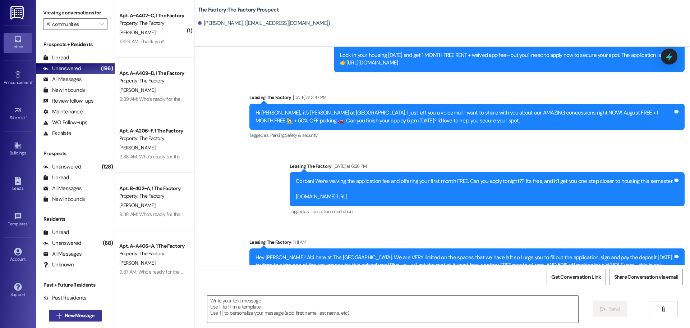
click at [82, 315] on span "New Message" at bounding box center [79, 315] width 29 height 8
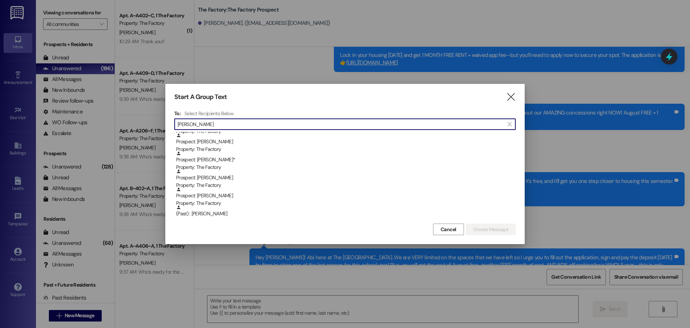
scroll to position [252, 0]
type input "[PERSON_NAME]"
click at [242, 175] on div "Prospect: [PERSON_NAME] Property: The Factory" at bounding box center [346, 178] width 340 height 20
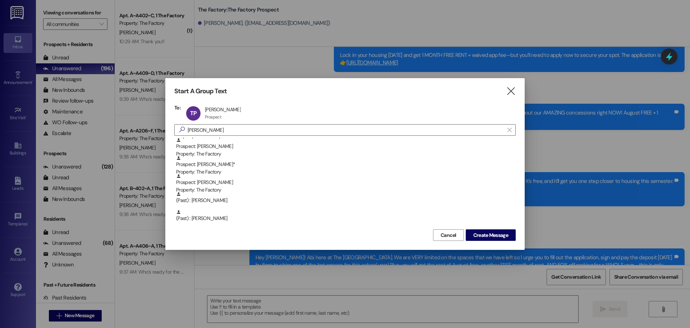
click at [501, 241] on div "Start A Group Text  To: TP [PERSON_NAME] [PERSON_NAME] Prospect Prospect click…" at bounding box center [345, 164] width 360 height 172
click at [476, 240] on button "Create Message" at bounding box center [491, 235] width 50 height 12
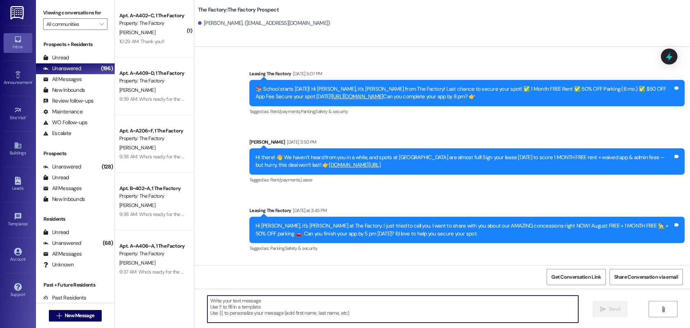
click at [294, 307] on textarea at bounding box center [392, 308] width 371 height 27
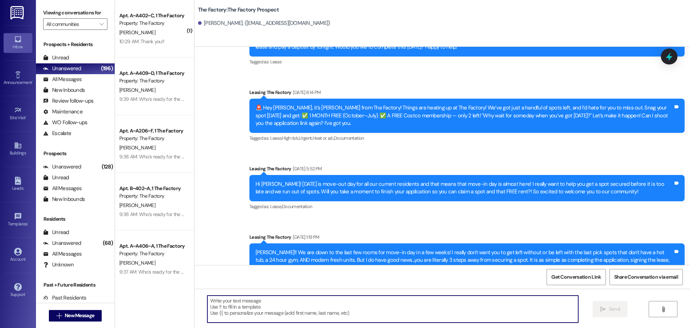
paste textarea "Hey [PERSON_NAME]! Abi here at The [GEOGRAPHIC_DATA]. We are VERY limited on th…"
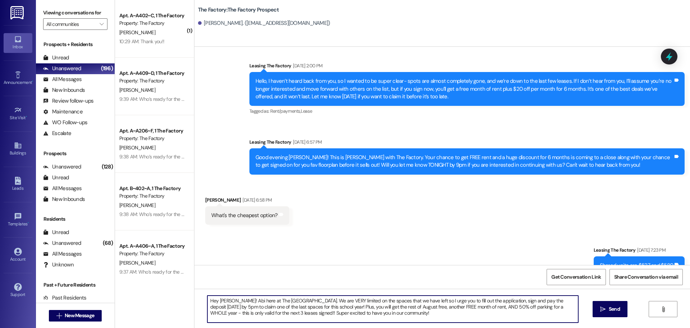
scroll to position [331, 0]
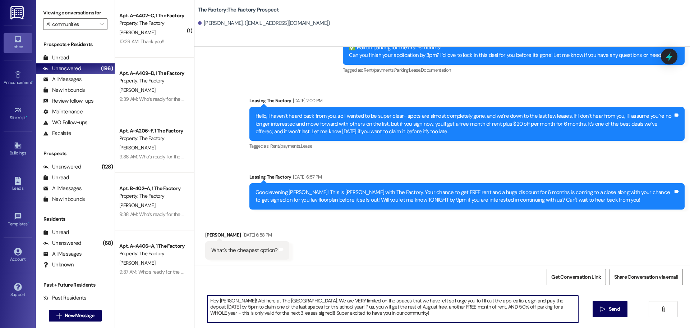
click at [219, 300] on textarea "Hey [PERSON_NAME]! Abi here at The [GEOGRAPHIC_DATA]. We are VERY limited on th…" at bounding box center [392, 308] width 371 height 27
type textarea "Hey [PERSON_NAME]! Abi here at The [GEOGRAPHIC_DATA]. We are VERY limited on th…"
click at [218, 300] on textarea "Hey [PERSON_NAME]! Abi here at The [GEOGRAPHIC_DATA]. We are VERY limited on th…" at bounding box center [392, 308] width 371 height 27
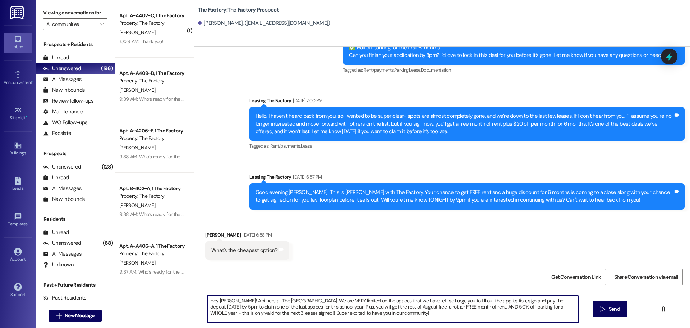
click at [218, 300] on textarea "Hey [PERSON_NAME]! Abi here at The [GEOGRAPHIC_DATA]. We are VERY limited on th…" at bounding box center [392, 308] width 371 height 27
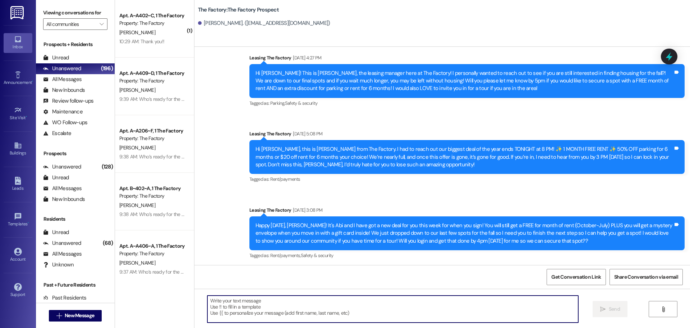
scroll to position [906, 0]
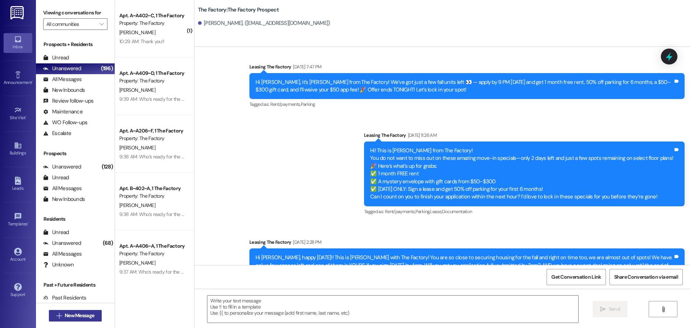
click at [63, 319] on span "New Message" at bounding box center [79, 315] width 32 height 8
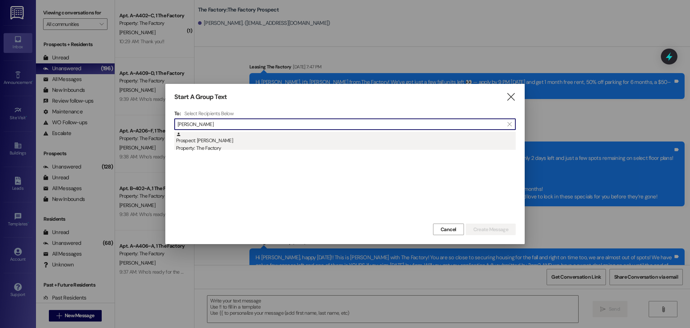
type input "[PERSON_NAME]"
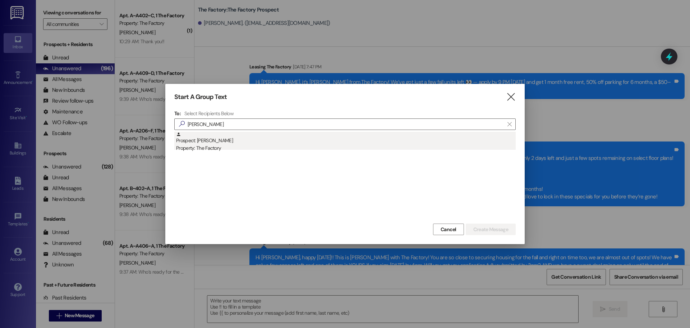
click at [340, 136] on div "Prospect: [PERSON_NAME] Property: The Factory" at bounding box center [346, 142] width 340 height 20
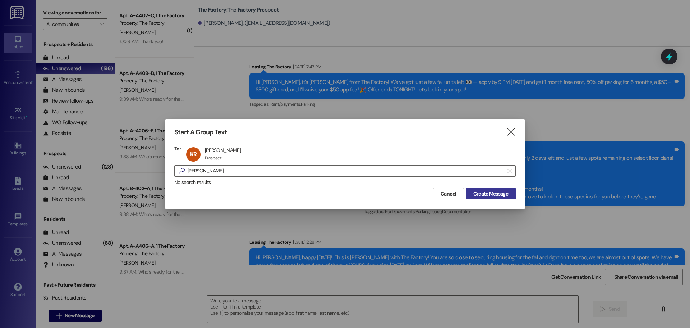
click at [508, 196] on span "Create Message" at bounding box center [491, 194] width 35 height 8
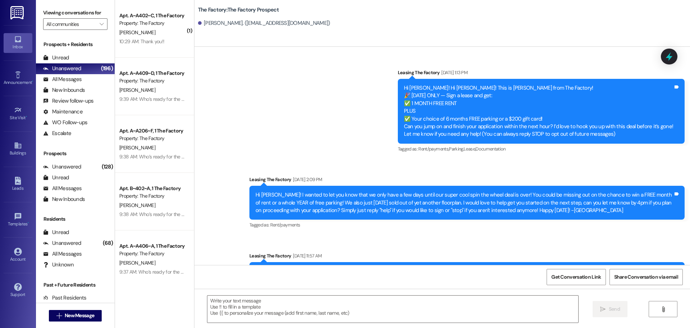
click at [249, 313] on textarea at bounding box center [392, 308] width 371 height 27
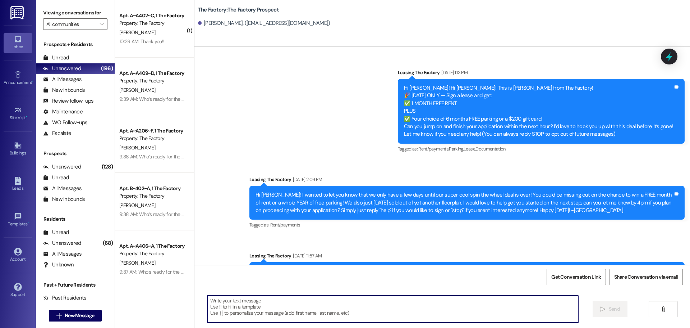
click at [316, 317] on textarea at bounding box center [392, 308] width 371 height 27
click at [242, 313] on textarea at bounding box center [392, 308] width 371 height 27
paste textarea "Hey [PERSON_NAME]! Abi here at The [GEOGRAPHIC_DATA]. We are VERY limited on th…"
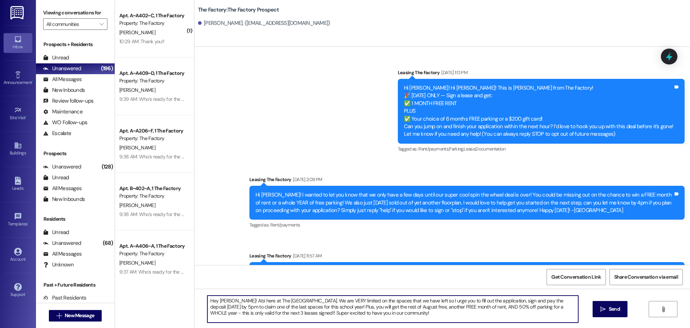
scroll to position [0, 0]
click at [219, 297] on textarea "Hey [PERSON_NAME]! Abi here at The [GEOGRAPHIC_DATA]. We are VERY limited on th…" at bounding box center [392, 308] width 371 height 27
type textarea "Hey [PERSON_NAME]! Abi here at The [GEOGRAPHIC_DATA]. We are VERY limited on th…"
click at [219, 297] on textarea "Hey [PERSON_NAME]! Abi here at The [GEOGRAPHIC_DATA]. We are VERY limited on th…" at bounding box center [392, 308] width 371 height 27
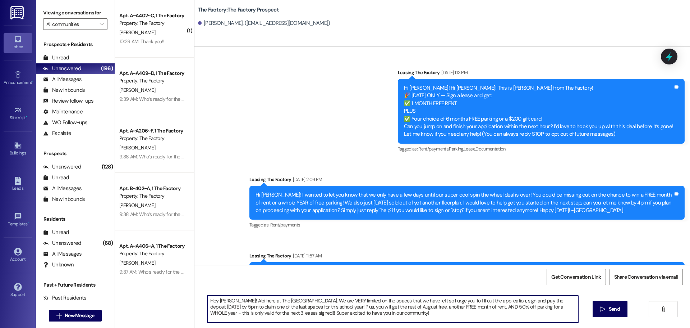
click at [219, 297] on textarea "Hey [PERSON_NAME]! Abi here at The [GEOGRAPHIC_DATA]. We are VERY limited on th…" at bounding box center [392, 308] width 371 height 27
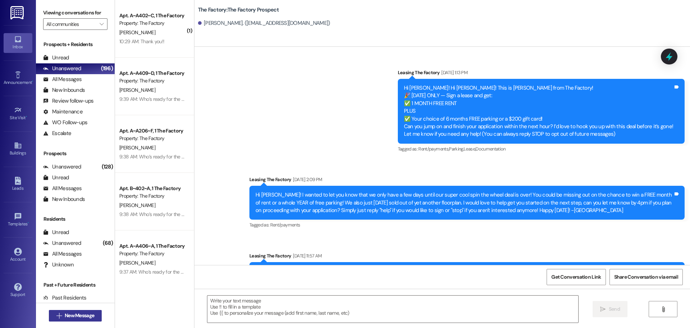
click at [68, 317] on span "New Message" at bounding box center [79, 315] width 29 height 8
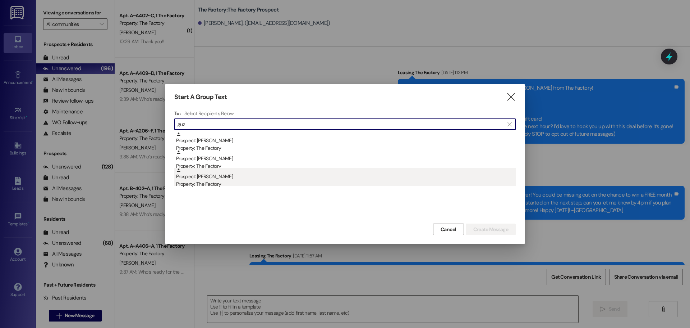
type input "guz"
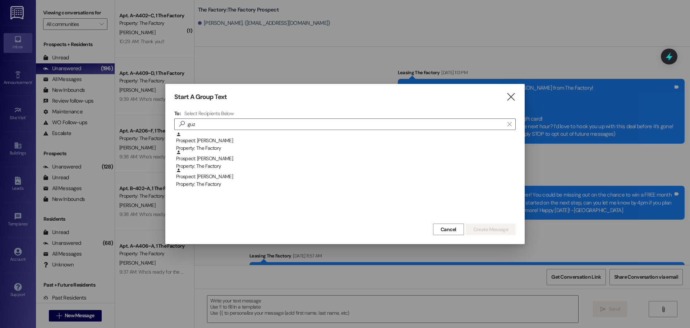
drag, startPoint x: 183, startPoint y: 177, endPoint x: 301, endPoint y: 189, distance: 117.8
click at [184, 177] on div "Prospect: [PERSON_NAME] Property: The Factory" at bounding box center [346, 178] width 340 height 20
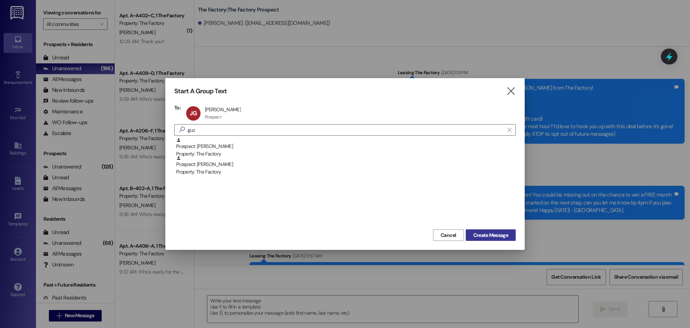
click at [472, 236] on span "Create Message" at bounding box center [491, 235] width 38 height 8
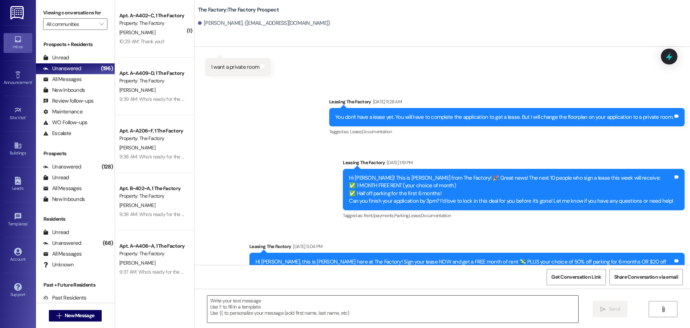
click at [270, 308] on textarea at bounding box center [392, 308] width 371 height 27
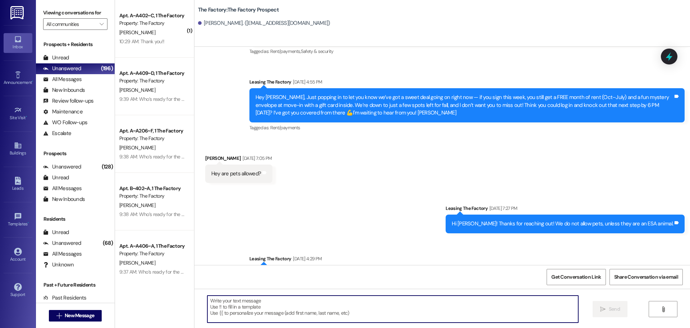
paste textarea "Hey [PERSON_NAME]! Abi here at The [GEOGRAPHIC_DATA]. We are VERY limited on th…"
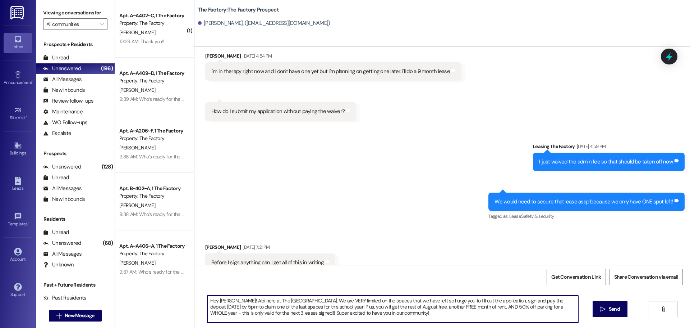
scroll to position [4558, 0]
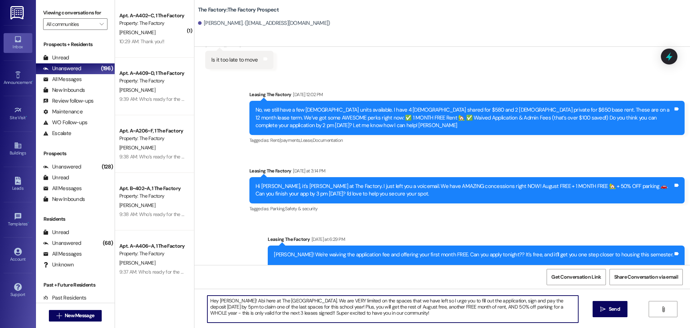
click at [218, 300] on textarea "Hey [PERSON_NAME]! Abi here at The [GEOGRAPHIC_DATA]. We are VERY limited on th…" at bounding box center [392, 308] width 371 height 27
type textarea "Hey [PERSON_NAME]! Abi here at The [GEOGRAPHIC_DATA]. We are VERY limited on th…"
click at [255, 306] on textarea "Hey [PERSON_NAME]! Abi here at The [GEOGRAPHIC_DATA]. We are VERY limited on th…" at bounding box center [392, 308] width 371 height 27
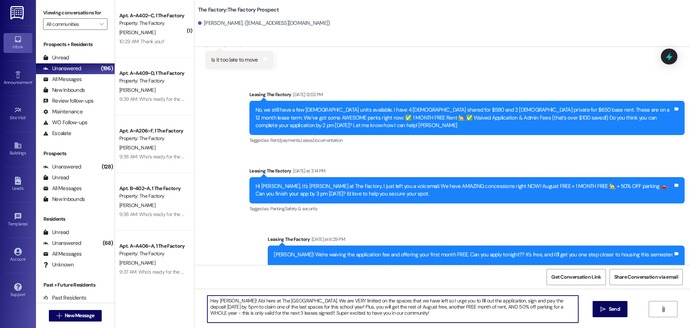
click at [255, 306] on textarea "Hey [PERSON_NAME]! Abi here at The [GEOGRAPHIC_DATA]. We are VERY limited on th…" at bounding box center [392, 308] width 371 height 27
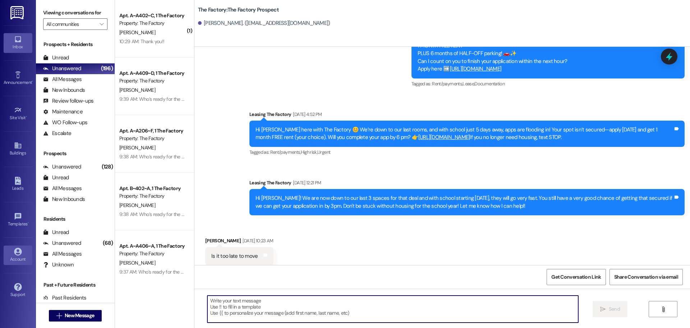
scroll to position [4337, 0]
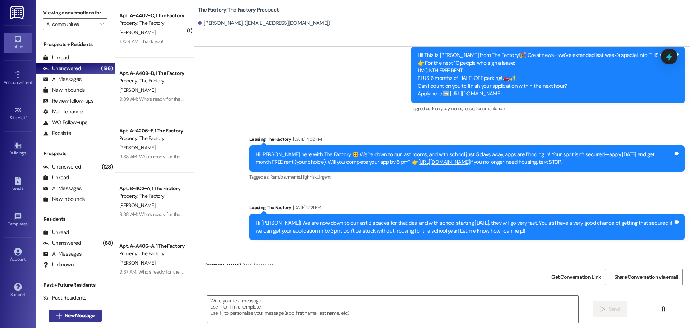
click at [69, 312] on span "New Message" at bounding box center [79, 315] width 29 height 8
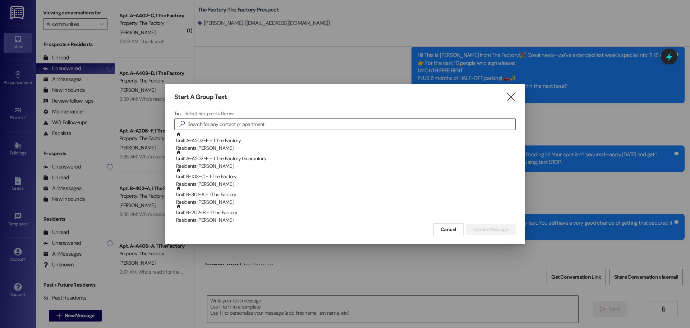
click at [516, 95] on div "Start A Group Text  To: Select Recipients Below  Unit: A~A202~E - 1 The Facto…" at bounding box center [345, 164] width 360 height 160
click at [512, 97] on icon "" at bounding box center [511, 97] width 10 height 8
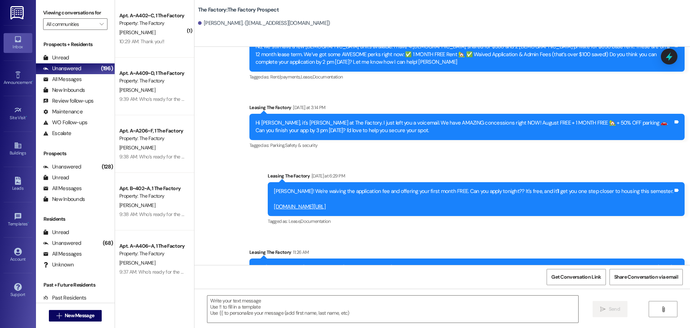
scroll to position [4623, 0]
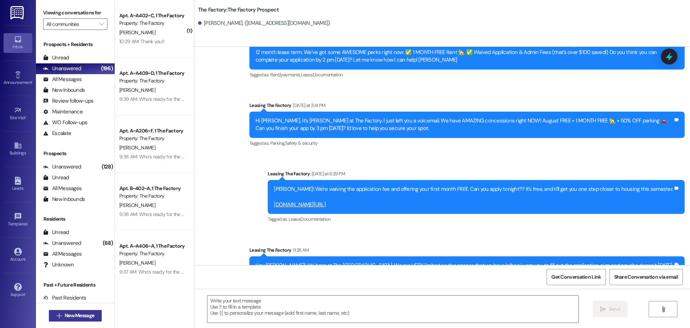
click at [66, 315] on span "New Message" at bounding box center [79, 315] width 29 height 8
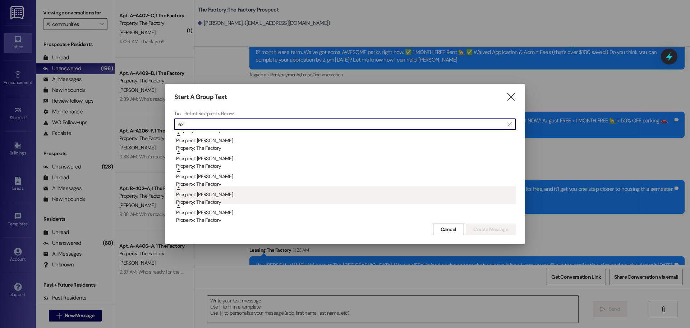
scroll to position [180, 0]
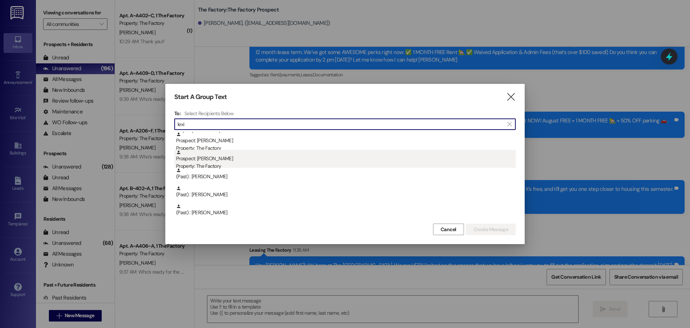
type input "lexi"
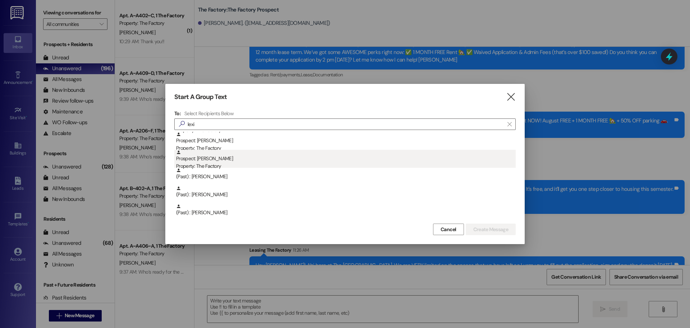
click at [247, 160] on div "Prospect: [PERSON_NAME] Property: The Factory" at bounding box center [346, 160] width 340 height 20
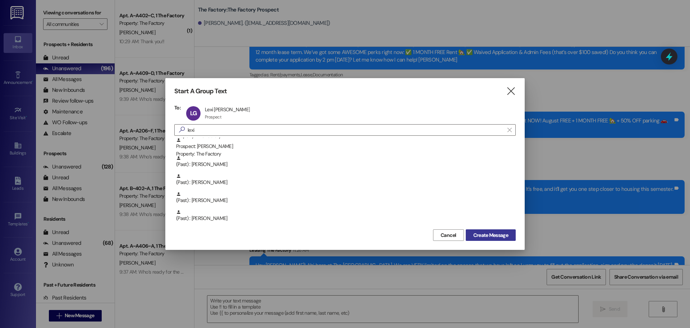
click at [477, 231] on span "Create Message" at bounding box center [491, 235] width 35 height 8
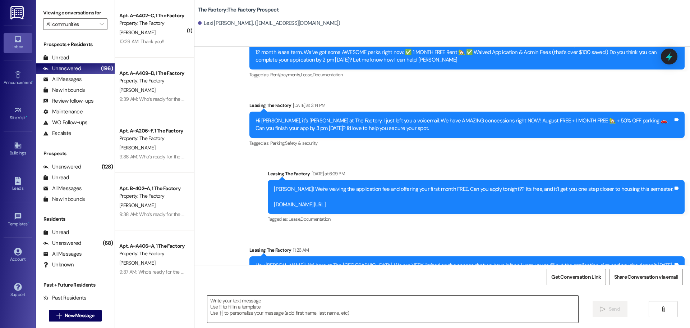
scroll to position [1858, 0]
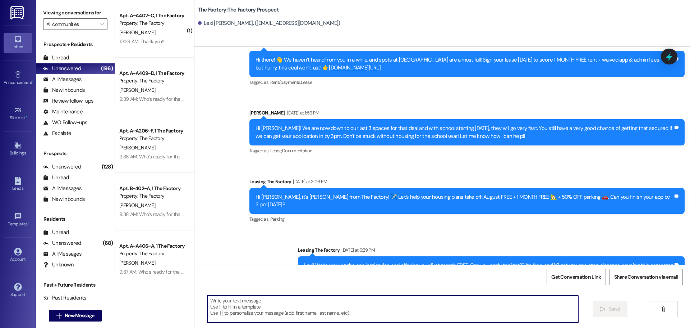
click at [227, 297] on textarea at bounding box center [392, 308] width 371 height 27
paste textarea "Hey [PERSON_NAME]! Abi here at The [GEOGRAPHIC_DATA]. We are VERY limited on th…"
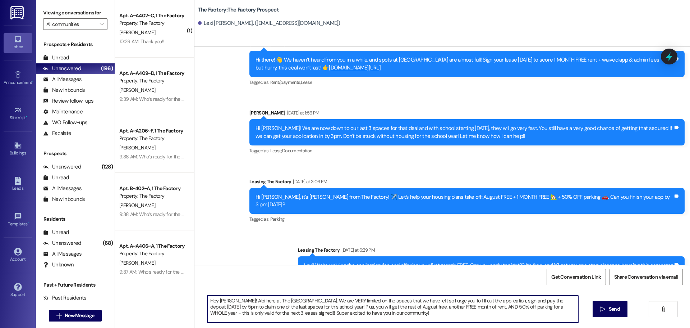
click at [219, 301] on textarea "Hey [PERSON_NAME]! Abi here at The [GEOGRAPHIC_DATA]. We are VERY limited on th…" at bounding box center [392, 308] width 371 height 27
type textarea "Hey [PERSON_NAME]! Abi here at The [GEOGRAPHIC_DATA]. We are VERY limited on th…"
click at [252, 316] on textarea "Hey [PERSON_NAME]! Abi here at The [GEOGRAPHIC_DATA]. We are VERY limited on th…" at bounding box center [392, 308] width 371 height 27
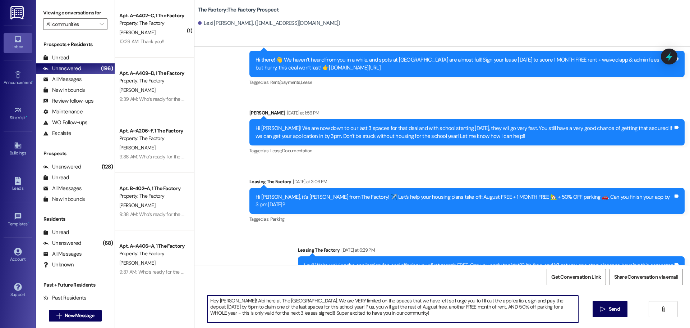
click at [252, 316] on textarea "Hey [PERSON_NAME]! Abi here at The [GEOGRAPHIC_DATA]. We are VERY limited on th…" at bounding box center [392, 308] width 371 height 27
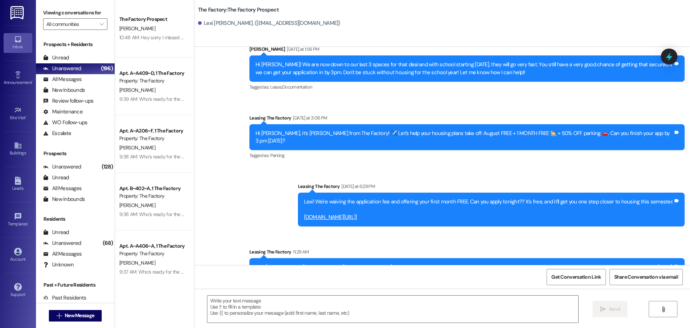
scroll to position [1981, 0]
